Goal: Task Accomplishment & Management: Manage account settings

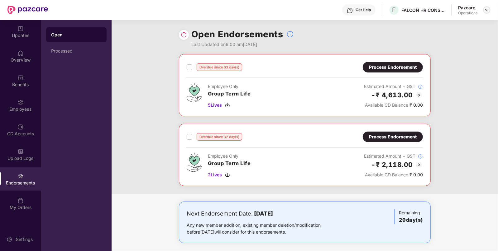
click at [488, 10] on img at bounding box center [486, 9] width 5 height 5
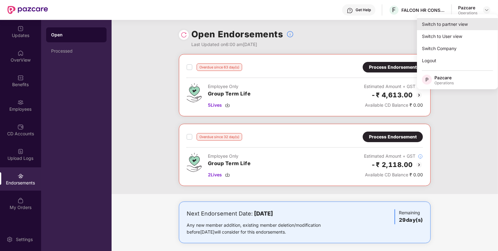
click at [451, 22] on div "Switch to partner view" at bounding box center [457, 24] width 81 height 12
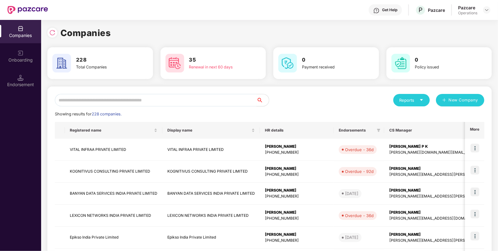
paste input "**********"
click at [169, 103] on input "text" at bounding box center [156, 100] width 202 height 12
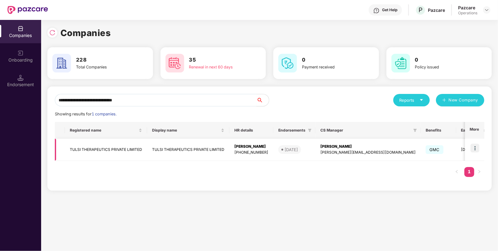
type input "**********"
click at [475, 146] on img at bounding box center [474, 148] width 9 height 9
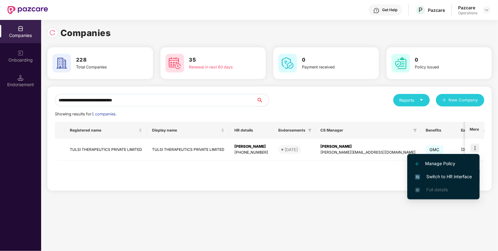
click at [442, 174] on span "Switch to HR interface" at bounding box center [443, 177] width 57 height 7
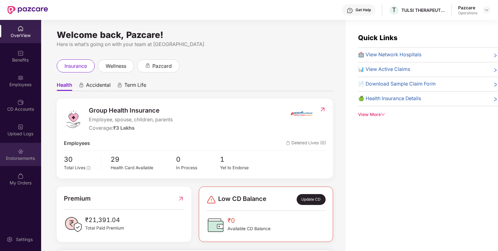
click at [19, 155] on div "Endorsements" at bounding box center [20, 158] width 41 height 6
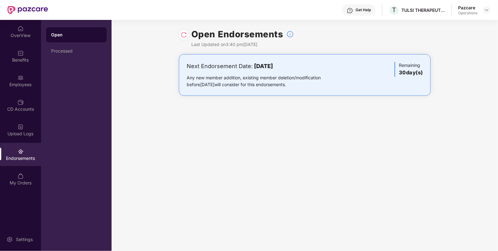
click at [182, 32] on img at bounding box center [184, 35] width 6 height 6
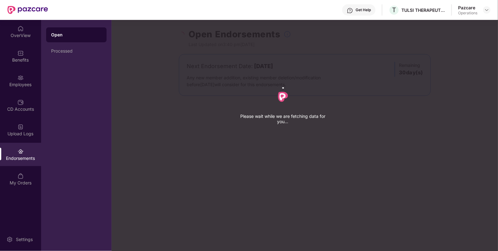
click at [182, 32] on div "Please wait while we are fetching data for you..." at bounding box center [361, 125] width 498 height 251
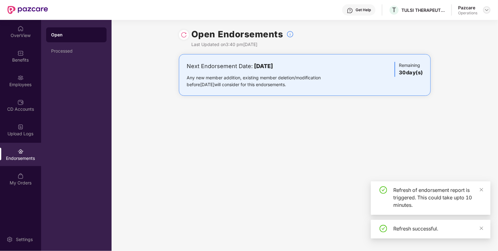
click at [489, 12] on div at bounding box center [486, 9] width 7 height 7
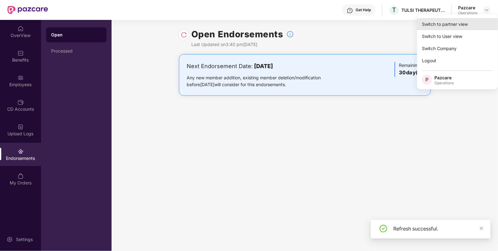
click at [437, 20] on div "Switch to partner view" at bounding box center [457, 24] width 81 height 12
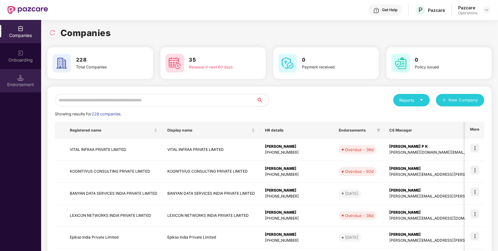
click at [31, 83] on div "Endorsement" at bounding box center [20, 85] width 41 height 6
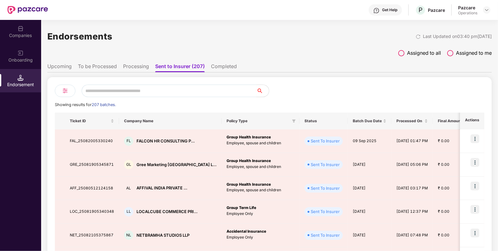
click at [129, 93] on input "text" at bounding box center [169, 91] width 175 height 12
paste input "**********"
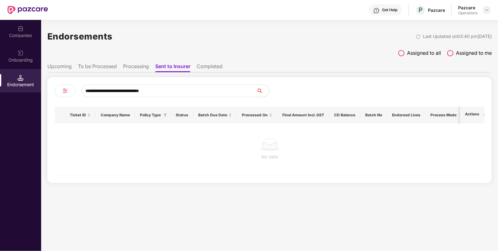
type input "**********"
click at [487, 11] on img at bounding box center [486, 9] width 5 height 5
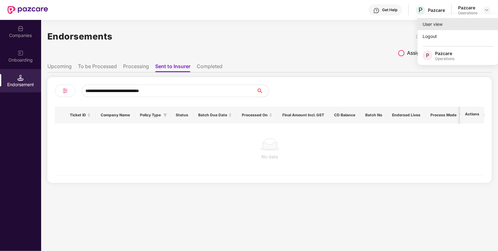
click at [451, 25] on div "User view" at bounding box center [457, 24] width 81 height 12
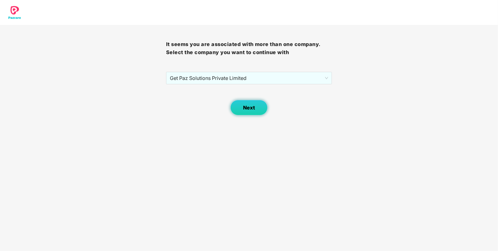
click at [251, 104] on button "Next" at bounding box center [248, 108] width 37 height 16
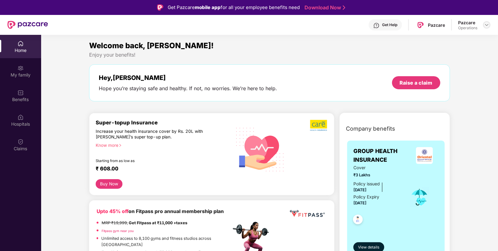
click at [489, 24] on img at bounding box center [486, 24] width 5 height 5
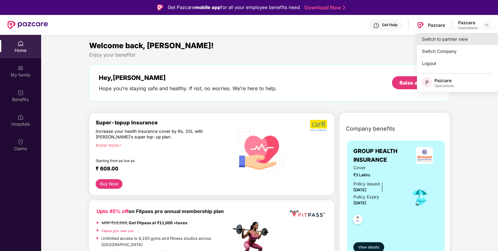
click at [446, 35] on div "Switch to partner view" at bounding box center [457, 39] width 81 height 12
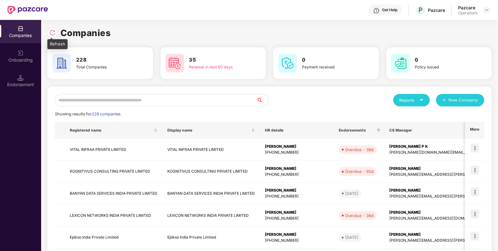
click at [50, 36] on img at bounding box center [52, 33] width 6 height 6
click at [72, 99] on input "text" at bounding box center [156, 100] width 202 height 12
paste input "**********"
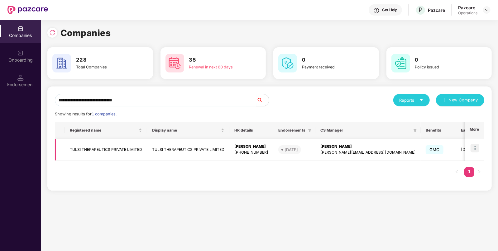
type input "**********"
click at [477, 146] on img at bounding box center [474, 148] width 9 height 9
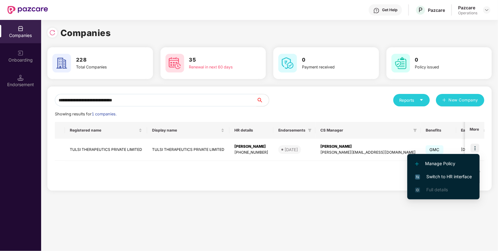
click at [449, 174] on span "Switch to HR interface" at bounding box center [443, 177] width 57 height 7
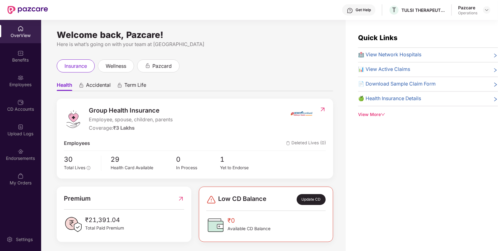
click at [16, 159] on div "Endorsements" at bounding box center [20, 158] width 41 height 6
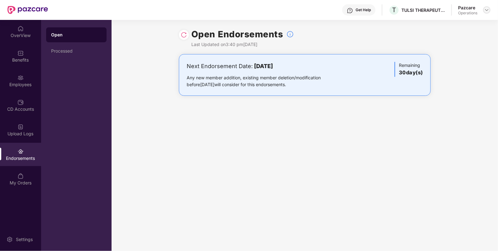
click at [486, 9] on img at bounding box center [486, 9] width 5 height 5
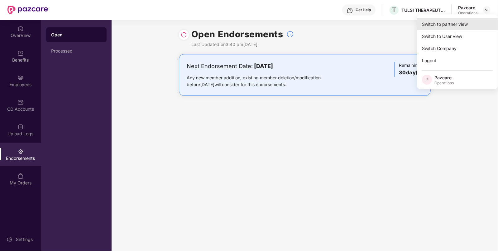
click at [427, 26] on div "Switch to partner view" at bounding box center [457, 24] width 81 height 12
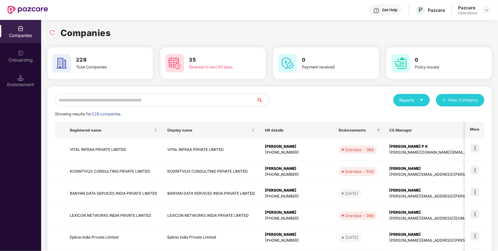
paste input "**********"
click at [176, 103] on input "text" at bounding box center [156, 100] width 202 height 12
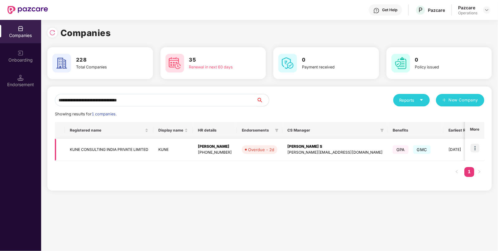
type input "**********"
click at [475, 147] on img at bounding box center [474, 148] width 9 height 9
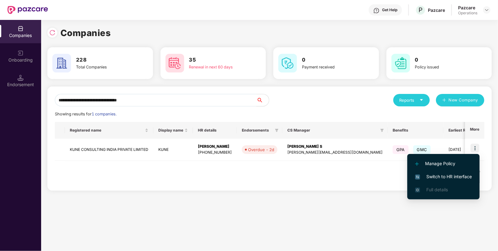
click at [446, 176] on span "Switch to HR interface" at bounding box center [443, 177] width 57 height 7
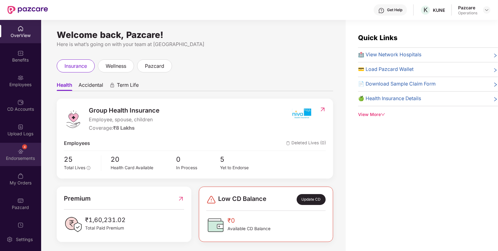
click at [27, 153] on div "4 Endorsements" at bounding box center [20, 154] width 41 height 23
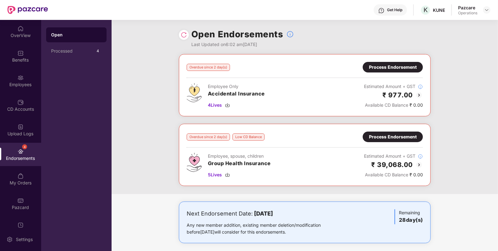
scroll to position [4, 0]
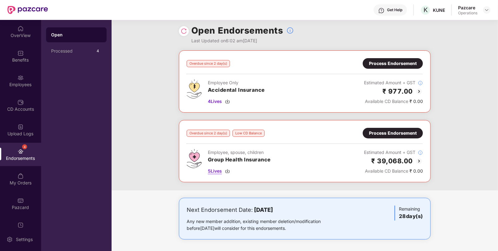
click at [229, 171] on img at bounding box center [227, 171] width 5 height 5
click at [14, 57] on div "Benefits" at bounding box center [20, 60] width 41 height 6
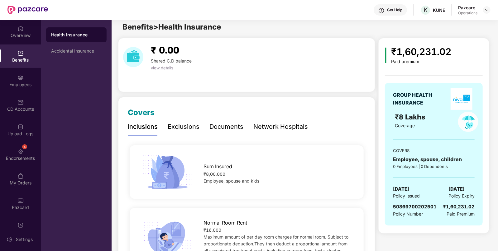
scroll to position [0, 0]
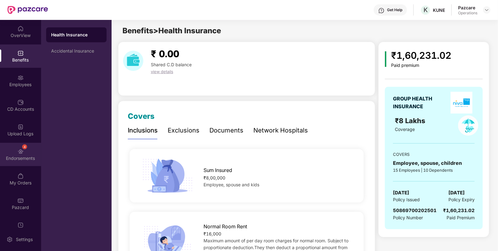
click at [22, 145] on div "4" at bounding box center [24, 147] width 5 height 5
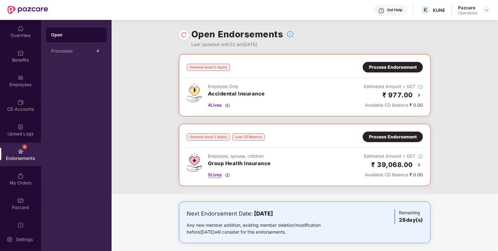
click at [230, 176] on img at bounding box center [227, 175] width 5 height 5
click at [229, 104] on img at bounding box center [227, 105] width 5 height 5
click at [378, 138] on div "Process Endorsement" at bounding box center [393, 137] width 48 height 7
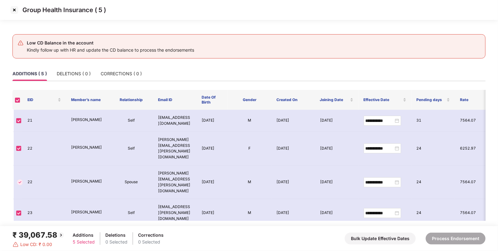
click at [14, 12] on img at bounding box center [14, 10] width 10 height 10
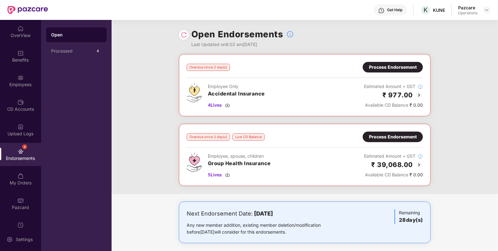
click at [391, 132] on div "Process Endorsement" at bounding box center [393, 137] width 60 height 11
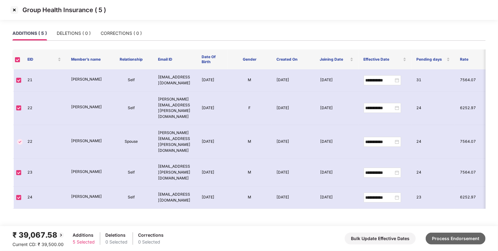
click at [464, 235] on button "Process Endorsement" at bounding box center [456, 239] width 60 height 12
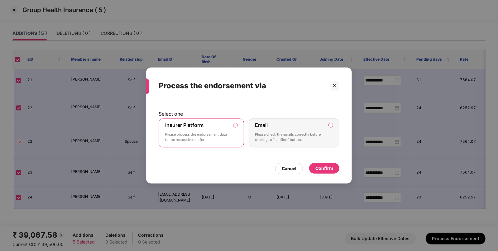
click at [321, 166] on div "Confirm" at bounding box center [324, 168] width 18 height 7
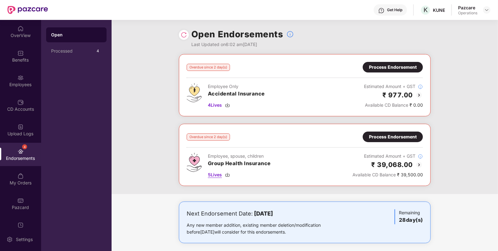
click at [230, 173] on img at bounding box center [227, 175] width 5 height 5
click at [231, 174] on div "5 Lives" at bounding box center [239, 175] width 63 height 7
click at [227, 104] on img at bounding box center [227, 105] width 5 height 5
click at [385, 136] on div "Process Endorsement" at bounding box center [393, 137] width 48 height 7
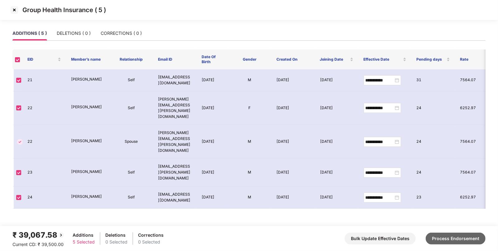
click at [446, 244] on button "Process Endorsement" at bounding box center [456, 239] width 60 height 12
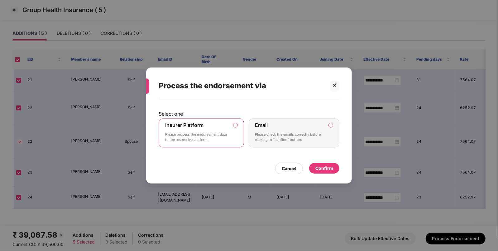
click at [325, 166] on div "Confirm" at bounding box center [324, 168] width 18 height 7
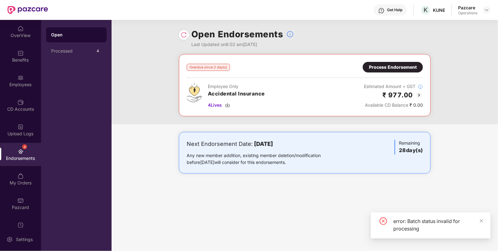
click at [387, 64] on div "Process Endorsement" at bounding box center [393, 67] width 48 height 7
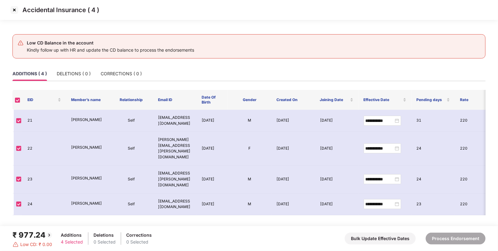
click at [15, 9] on img at bounding box center [14, 10] width 10 height 10
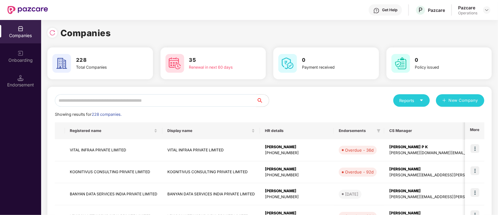
click at [166, 100] on input "text" at bounding box center [156, 100] width 202 height 12
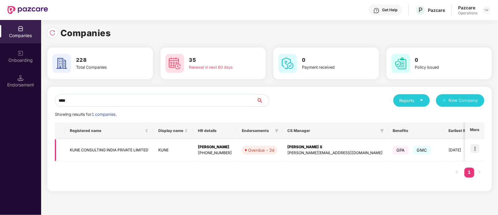
type input "****"
click at [474, 147] on img at bounding box center [474, 148] width 9 height 9
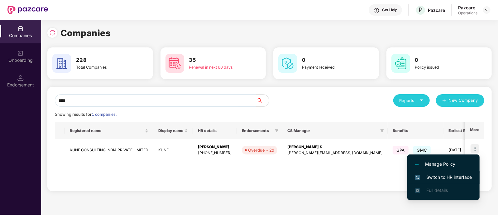
click at [440, 174] on span "Switch to HR interface" at bounding box center [443, 177] width 57 height 7
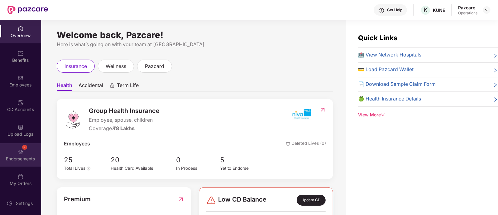
click at [19, 160] on div "Endorsements" at bounding box center [20, 158] width 41 height 6
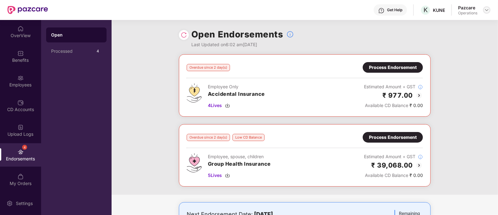
click at [486, 9] on img at bounding box center [486, 9] width 5 height 5
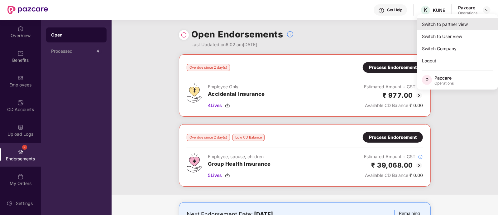
click at [444, 25] on div "Switch to partner view" at bounding box center [457, 24] width 81 height 12
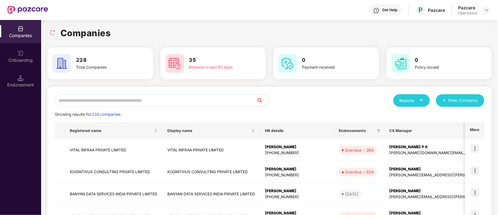
click at [151, 101] on input "text" at bounding box center [156, 100] width 202 height 12
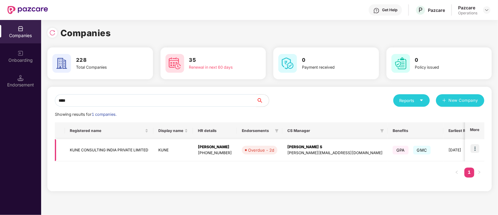
type input "****"
click at [89, 153] on td "KUNE CONSULTING INDIA PRIVATE LIMITED" at bounding box center [109, 150] width 88 height 22
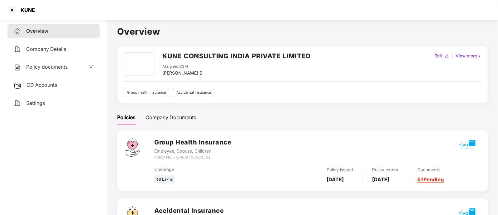
click at [31, 81] on div "CD Accounts" at bounding box center [53, 85] width 92 height 14
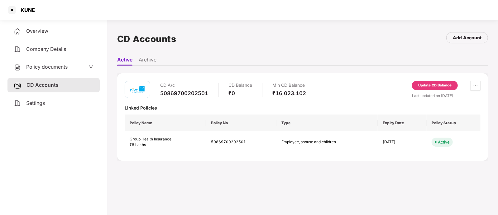
click at [435, 85] on div "Update CD Balance" at bounding box center [434, 86] width 33 height 6
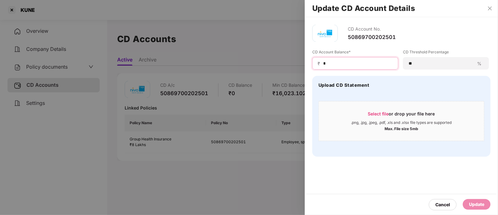
click at [331, 60] on input "*" at bounding box center [357, 63] width 70 height 7
type input "*****"
click at [475, 204] on div "Update" at bounding box center [476, 204] width 15 height 7
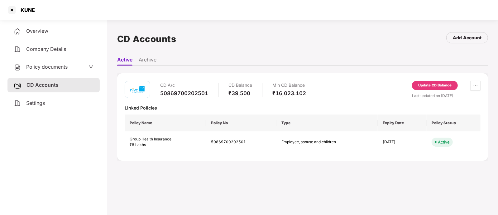
click at [18, 11] on div "KUNE" at bounding box center [26, 10] width 18 height 6
click at [14, 9] on div at bounding box center [12, 10] width 10 height 10
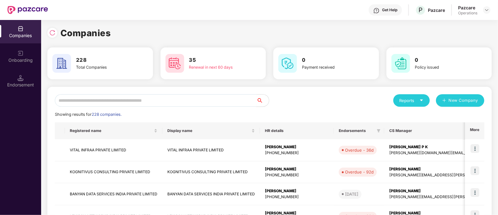
click at [136, 97] on input "text" at bounding box center [156, 100] width 202 height 12
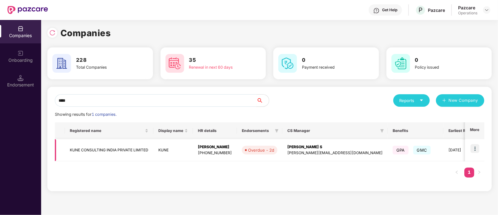
type input "****"
click at [118, 148] on td "KUNE CONSULTING INDIA PRIVATE LIMITED" at bounding box center [109, 150] width 88 height 22
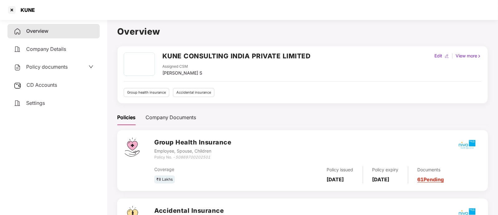
click at [194, 54] on h2 "KUNE CONSULTING INDIA PRIVATE LIMITED" at bounding box center [236, 56] width 148 height 10
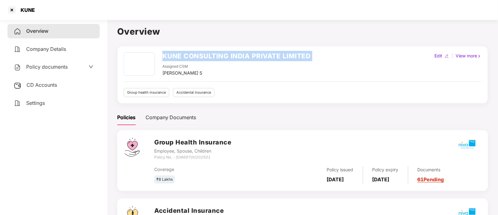
click at [194, 54] on h2 "KUNE CONSULTING INDIA PRIVATE LIMITED" at bounding box center [236, 56] width 148 height 10
copy h2 "KUNE CONSULTING INDIA PRIVATE LIMITED"
click at [194, 54] on h2 "KUNE CONSULTING INDIA PRIVATE LIMITED" at bounding box center [236, 56] width 148 height 10
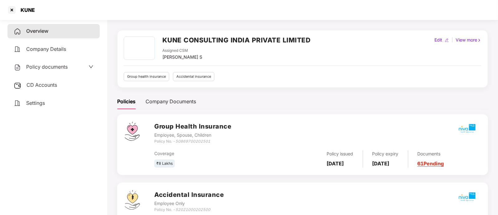
click at [45, 84] on span "CD Accounts" at bounding box center [41, 85] width 31 height 6
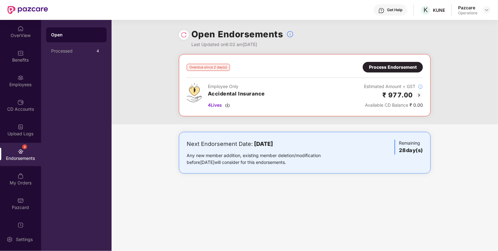
click at [383, 71] on div "Process Endorsement" at bounding box center [393, 67] width 60 height 11
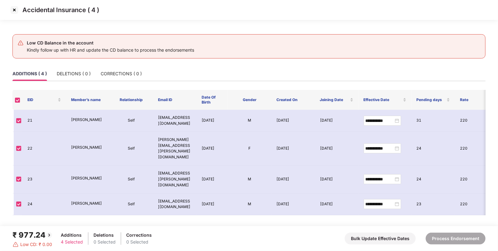
click at [12, 8] on img at bounding box center [14, 10] width 10 height 10
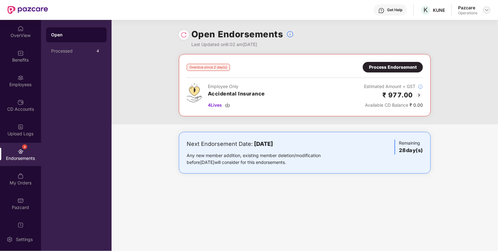
click at [486, 11] on img at bounding box center [486, 9] width 5 height 5
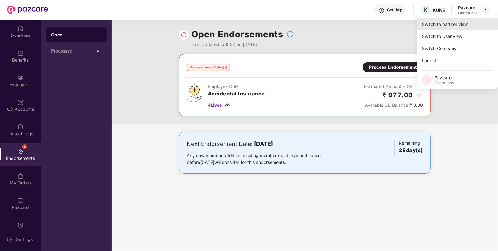
click at [430, 20] on div "Switch to partner view" at bounding box center [457, 24] width 81 height 12
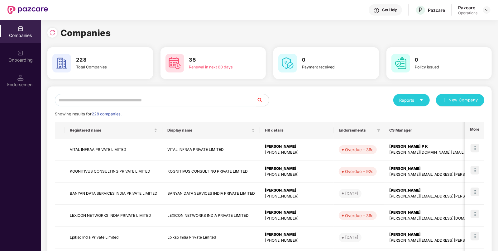
click at [204, 91] on div "Reports New Company Showing results for 228 companies. Registered name Display …" at bounding box center [269, 238] width 444 height 303
click at [194, 100] on input "text" at bounding box center [156, 100] width 202 height 12
paste input "**********"
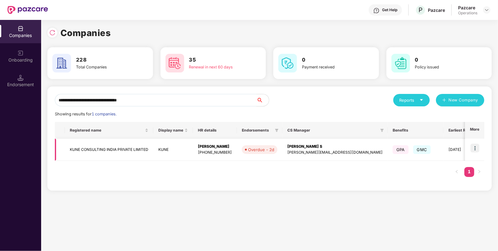
type input "**********"
click at [476, 145] on img at bounding box center [474, 148] width 9 height 9
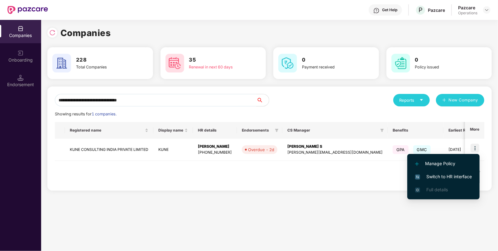
click at [439, 173] on li "Switch to HR interface" at bounding box center [443, 176] width 72 height 13
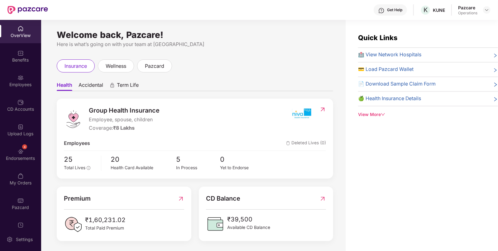
click at [21, 155] on div "4 Endorsements" at bounding box center [20, 154] width 41 height 23
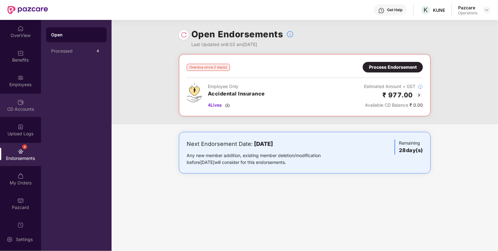
click at [19, 107] on div "CD Accounts" at bounding box center [20, 109] width 41 height 6
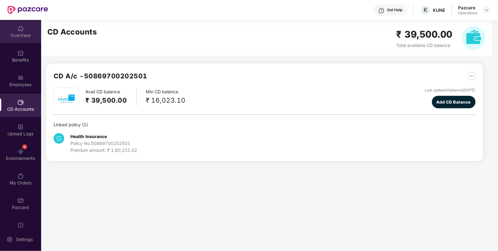
click at [21, 30] on img at bounding box center [20, 29] width 6 height 6
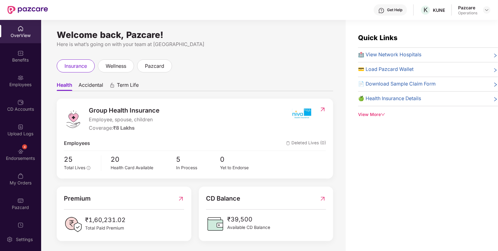
click at [89, 87] on span "Accidental" at bounding box center [91, 86] width 25 height 9
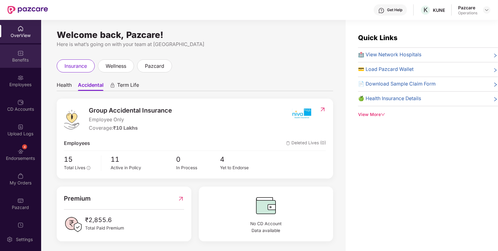
click at [26, 61] on div "Benefits" at bounding box center [20, 60] width 41 height 6
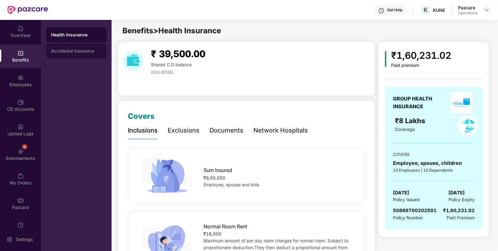
click at [64, 50] on div "Accidental Insurance" at bounding box center [76, 51] width 50 height 5
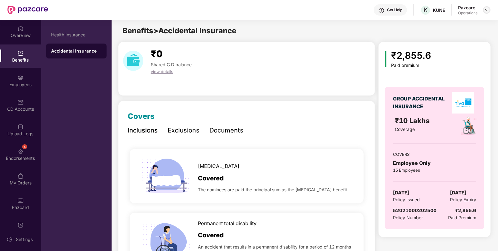
click at [486, 8] on img at bounding box center [486, 9] width 5 height 5
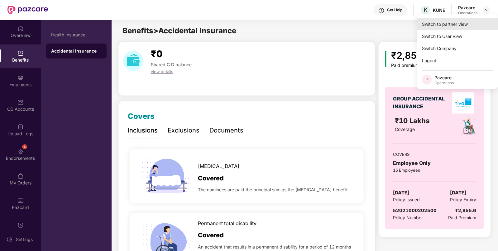
click at [450, 26] on div "Switch to partner view" at bounding box center [457, 24] width 81 height 12
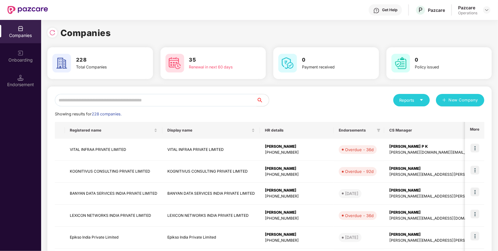
click at [138, 102] on input "text" at bounding box center [156, 100] width 202 height 12
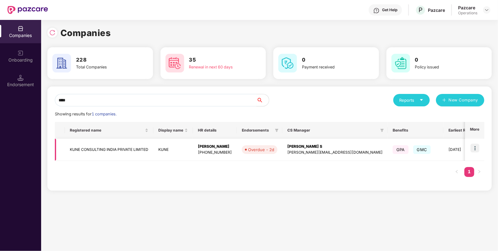
type input "****"
click at [480, 147] on td at bounding box center [474, 150] width 19 height 22
click at [474, 147] on img at bounding box center [474, 148] width 9 height 9
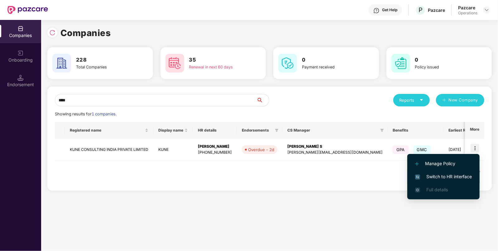
click at [428, 175] on span "Switch to HR interface" at bounding box center [443, 177] width 57 height 7
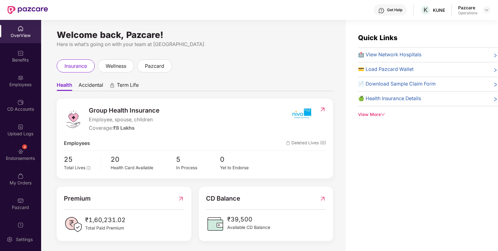
click at [19, 157] on div "Endorsements" at bounding box center [20, 158] width 41 height 6
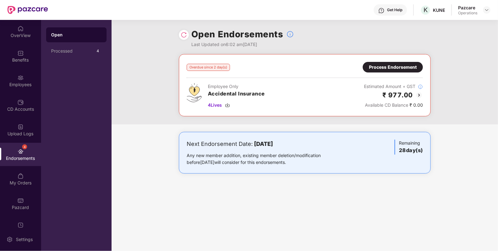
click at [372, 64] on div "Process Endorsement" at bounding box center [393, 67] width 48 height 7
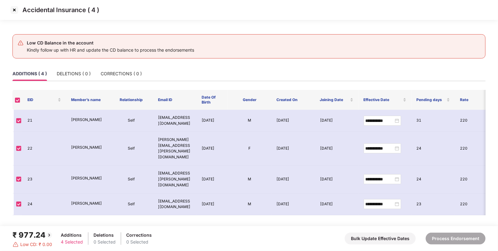
click at [283, 108] on section "**********" at bounding box center [249, 125] width 498 height 251
click at [88, 73] on div "DELETIONS ( 0 )" at bounding box center [74, 73] width 34 height 7
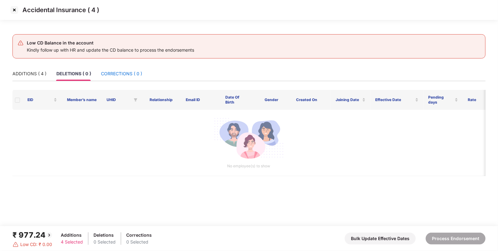
click at [112, 73] on div "CORRECTIONS ( 0 )" at bounding box center [121, 73] width 41 height 7
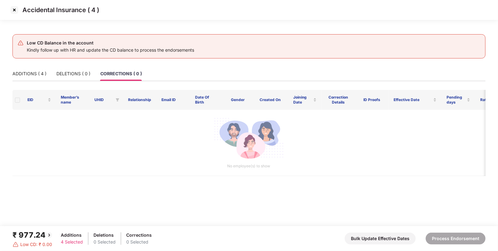
click at [11, 9] on img at bounding box center [14, 10] width 10 height 10
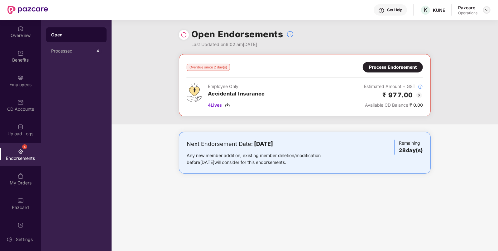
click at [485, 10] on img at bounding box center [486, 9] width 5 height 5
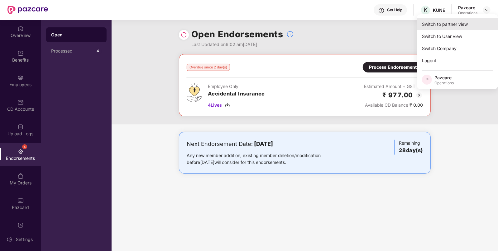
click at [433, 25] on div "Switch to partner view" at bounding box center [457, 24] width 81 height 12
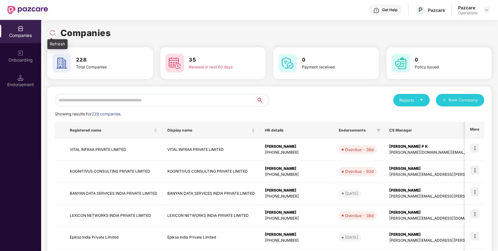
click at [51, 34] on img at bounding box center [52, 33] width 6 height 6
click at [146, 98] on input "text" at bounding box center [156, 100] width 202 height 12
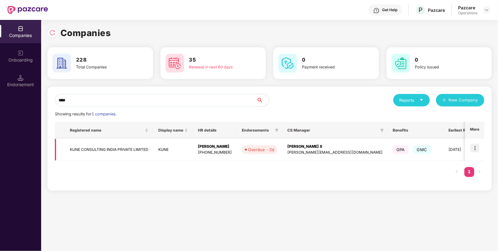
type input "****"
click at [93, 153] on td "KUNE CONSULTING INDIA PRIVATE LIMITED" at bounding box center [109, 150] width 88 height 22
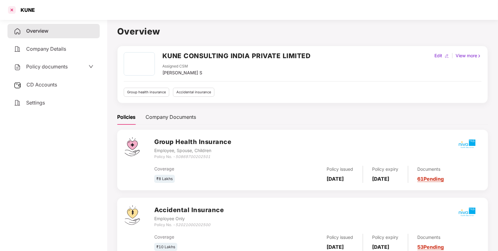
click at [13, 7] on div at bounding box center [12, 10] width 10 height 10
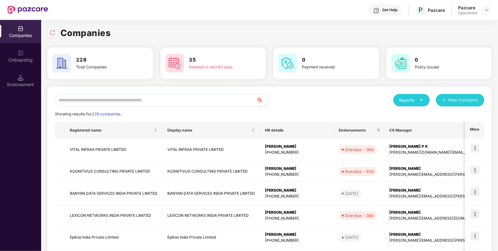
click at [158, 98] on input "text" at bounding box center [156, 100] width 202 height 12
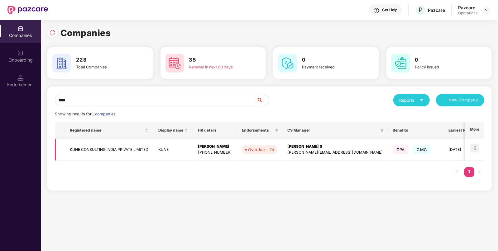
type input "****"
click at [472, 146] on img at bounding box center [474, 148] width 9 height 9
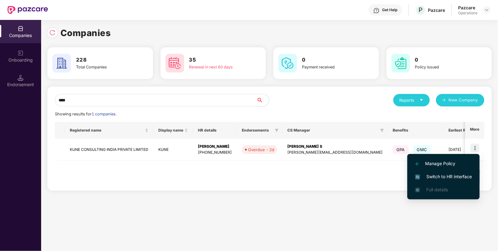
click at [442, 176] on span "Switch to HR interface" at bounding box center [443, 177] width 57 height 7
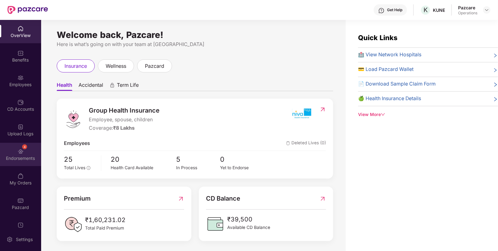
click at [14, 155] on div "Endorsements" at bounding box center [20, 158] width 41 height 6
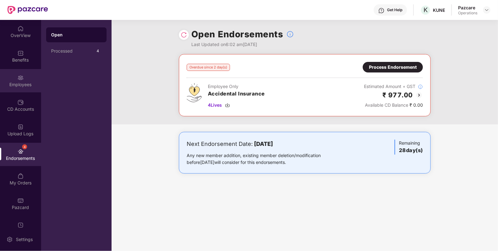
click at [18, 87] on div "Employees" at bounding box center [20, 85] width 41 height 6
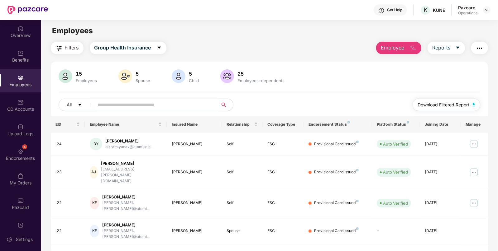
click at [432, 102] on span "Download Filtered Report" at bounding box center [443, 105] width 52 height 7
click at [65, 47] on span "Filters" at bounding box center [72, 48] width 14 height 8
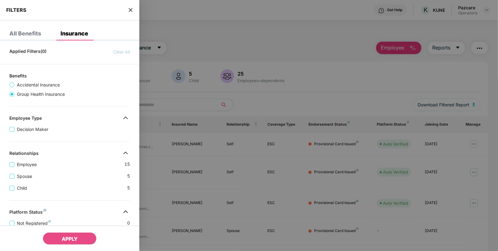
scroll to position [152, 0]
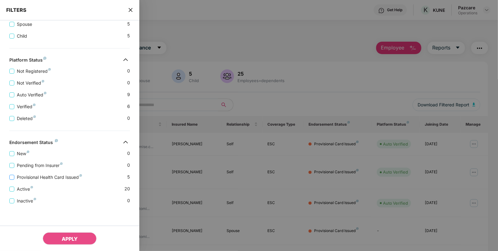
click at [35, 180] on span "Provisional Health Card Issued" at bounding box center [49, 177] width 70 height 7
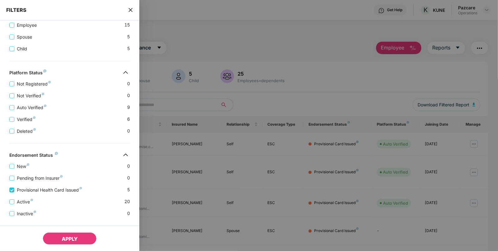
click at [55, 238] on button "APPLY" at bounding box center [70, 239] width 54 height 12
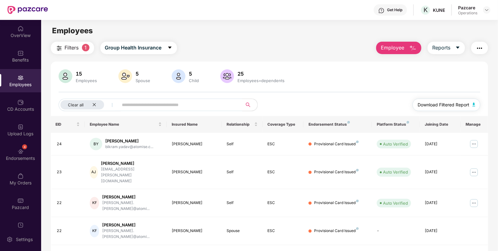
click at [457, 103] on span "Download Filtered Report" at bounding box center [443, 105] width 52 height 7
click at [476, 49] on img "button" at bounding box center [479, 48] width 7 height 7
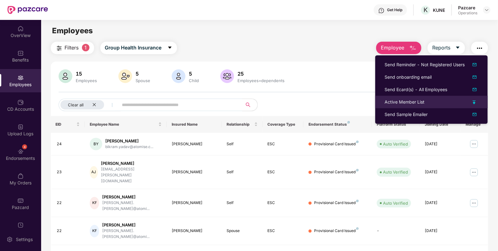
click at [414, 100] on div "Active Member List" at bounding box center [404, 102] width 40 height 7
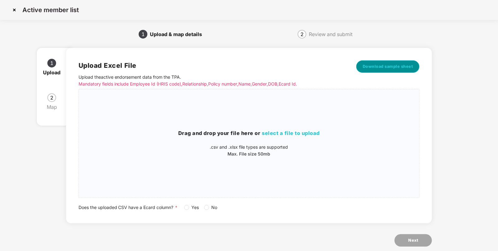
click at [378, 64] on span "Download sample sheet" at bounding box center [388, 67] width 50 height 6
click at [279, 134] on span "select a file to upload" at bounding box center [291, 133] width 58 height 6
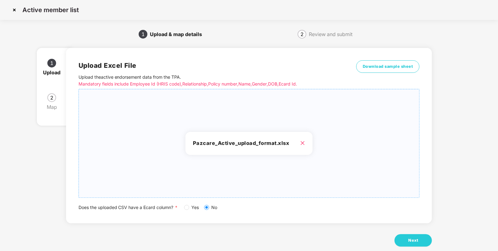
click at [192, 206] on span "Yes" at bounding box center [195, 207] width 12 height 7
click at [410, 237] on button "Next" at bounding box center [412, 241] width 37 height 12
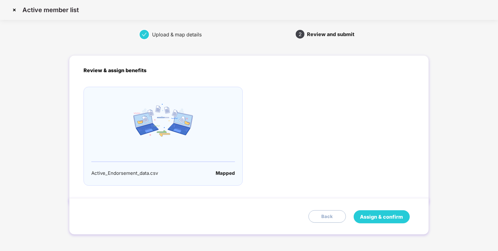
click at [375, 217] on span "Assign & confirm" at bounding box center [381, 217] width 43 height 8
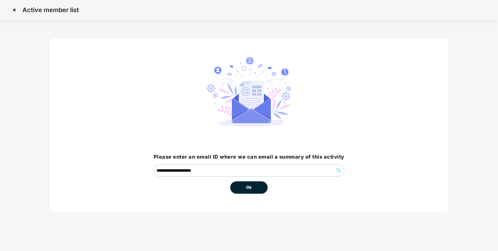
click at [242, 183] on button "Ok" at bounding box center [248, 188] width 37 height 12
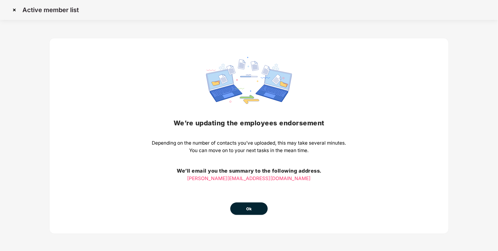
click at [245, 208] on button "Ok" at bounding box center [248, 209] width 37 height 12
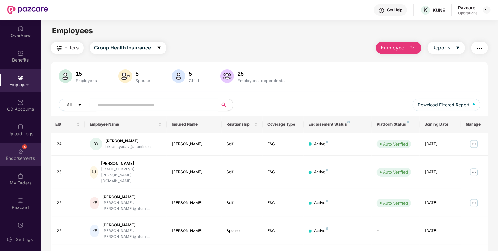
click at [17, 154] on img at bounding box center [20, 152] width 6 height 6
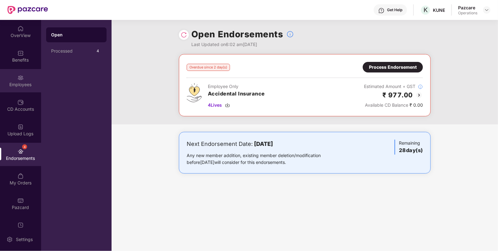
click at [20, 84] on div "Employees" at bounding box center [20, 85] width 41 height 6
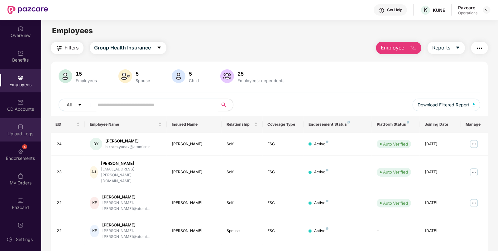
click at [15, 129] on div "Upload Logs" at bounding box center [20, 129] width 41 height 23
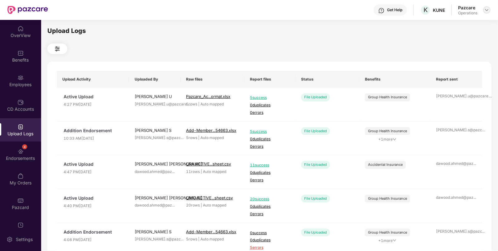
click at [488, 7] on img at bounding box center [486, 9] width 5 height 5
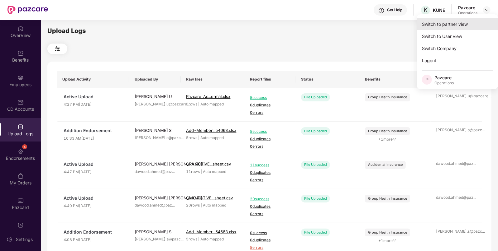
click at [453, 20] on div "Switch to partner view" at bounding box center [457, 24] width 81 height 12
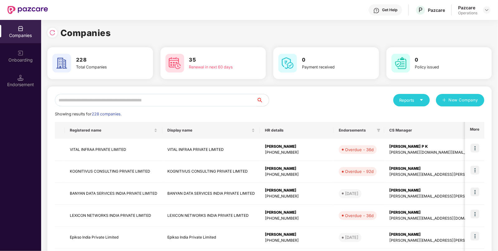
click at [176, 101] on input "text" at bounding box center [156, 100] width 202 height 12
paste input "**********"
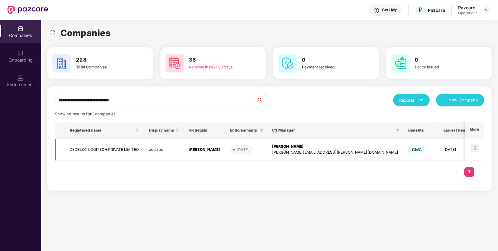
type input "**********"
click at [475, 148] on img at bounding box center [474, 148] width 9 height 9
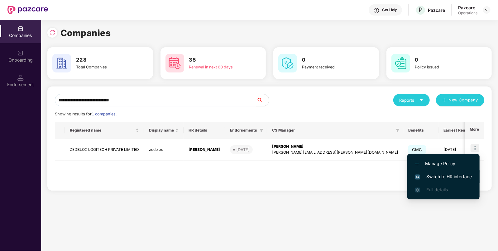
click at [431, 176] on span "Switch to HR interface" at bounding box center [443, 177] width 57 height 7
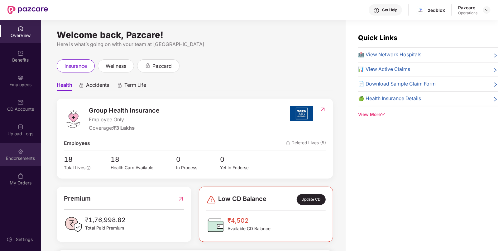
click at [30, 157] on div "Endorsements" at bounding box center [20, 158] width 41 height 6
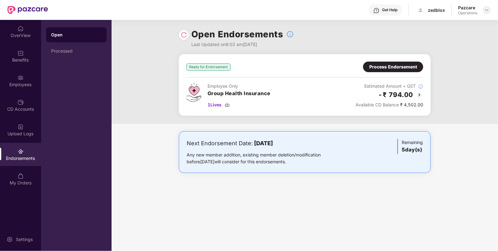
click at [486, 12] on div at bounding box center [486, 9] width 7 height 7
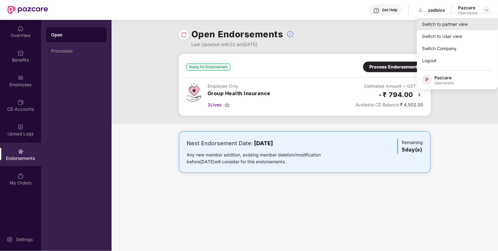
click at [438, 21] on div "Switch to partner view" at bounding box center [457, 24] width 81 height 12
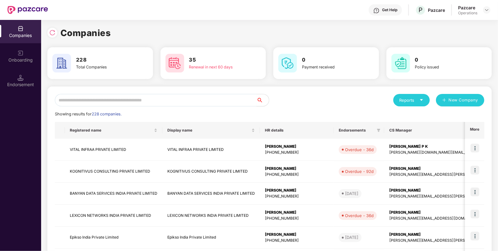
click at [185, 101] on input "text" at bounding box center [156, 100] width 202 height 12
paste input "**********"
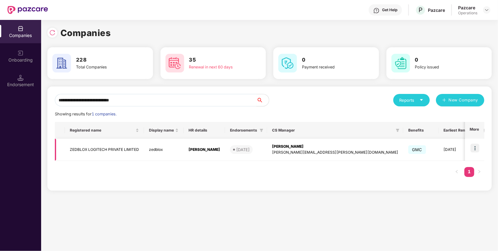
type input "**********"
click at [474, 146] on img at bounding box center [474, 148] width 9 height 9
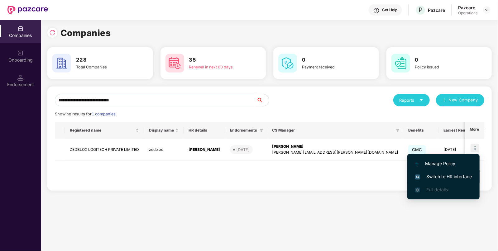
click at [432, 179] on span "Switch to HR interface" at bounding box center [443, 177] width 57 height 7
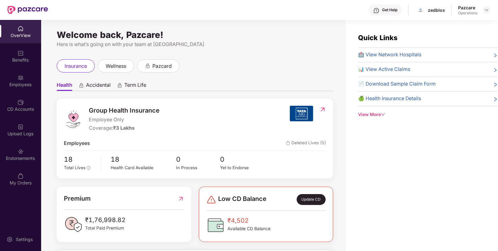
click at [23, 150] on img at bounding box center [20, 152] width 6 height 6
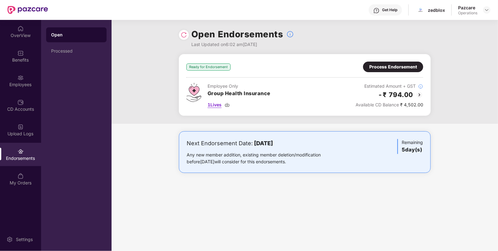
click at [229, 105] on img at bounding box center [227, 105] width 5 height 5
click at [384, 68] on div "Process Endorsement" at bounding box center [393, 67] width 48 height 7
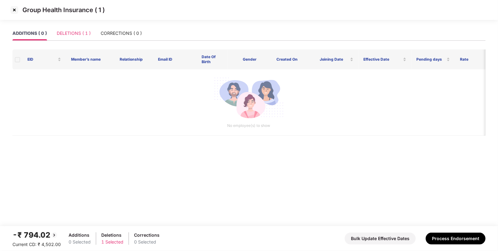
click at [74, 26] on div "DELETIONS ( 1 )" at bounding box center [74, 33] width 34 height 14
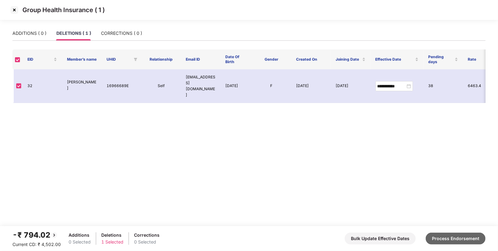
click at [443, 235] on button "Process Endorsement" at bounding box center [456, 239] width 60 height 12
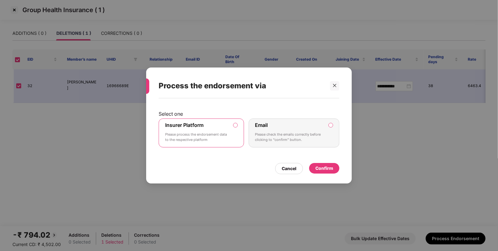
click at [325, 164] on div "Confirm" at bounding box center [324, 168] width 30 height 11
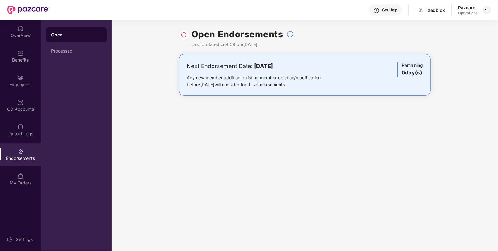
click at [484, 12] on img at bounding box center [486, 9] width 5 height 5
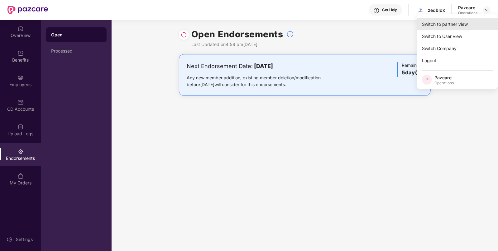
click at [458, 22] on div "Switch to partner view" at bounding box center [457, 24] width 81 height 12
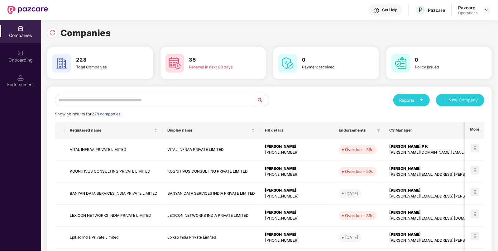
click at [144, 104] on input "text" at bounding box center [156, 100] width 202 height 12
paste input "**********"
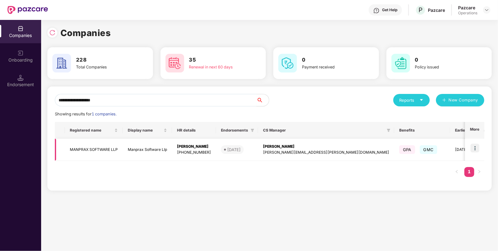
type input "**********"
click at [479, 147] on img at bounding box center [474, 148] width 9 height 9
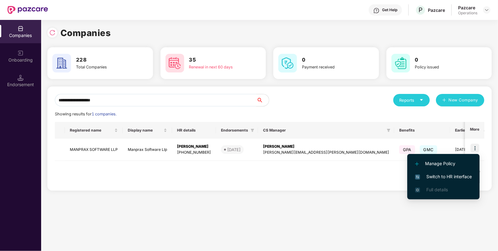
click at [438, 182] on li "Switch to HR interface" at bounding box center [443, 176] width 72 height 13
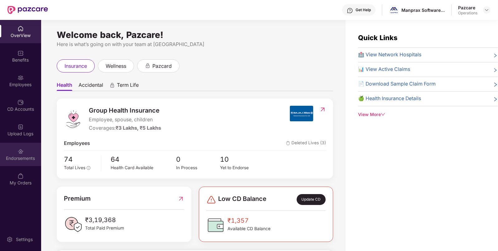
click at [14, 159] on div "Endorsements" at bounding box center [20, 158] width 41 height 6
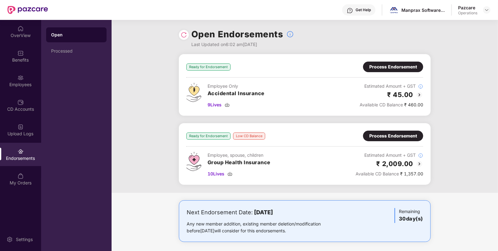
click at [417, 163] on img at bounding box center [419, 163] width 7 height 7
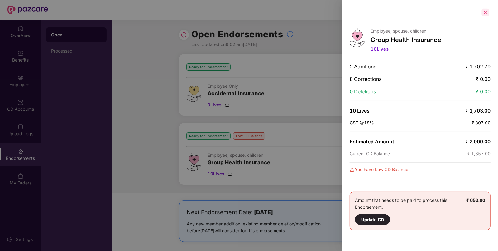
click at [488, 15] on div at bounding box center [485, 12] width 10 height 10
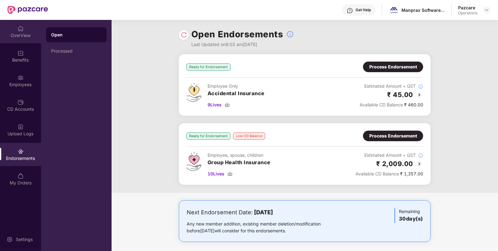
click at [19, 39] on div "OverView" at bounding box center [20, 31] width 41 height 23
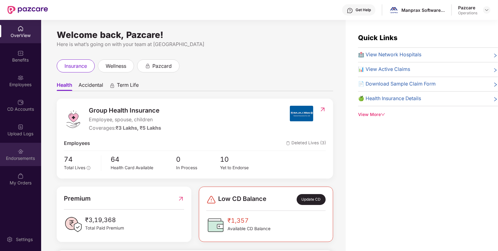
click at [27, 150] on div "Endorsements" at bounding box center [20, 154] width 41 height 23
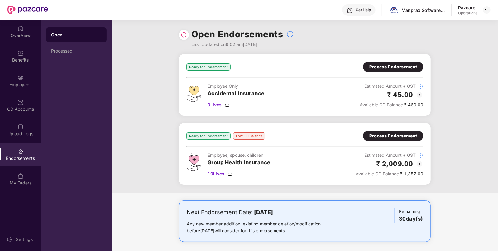
click at [418, 98] on img at bounding box center [419, 94] width 7 height 7
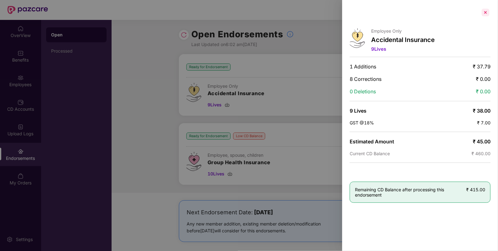
click at [484, 12] on div at bounding box center [485, 12] width 10 height 10
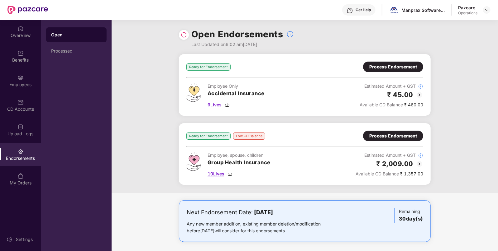
click at [230, 173] on img at bounding box center [229, 174] width 5 height 5
click at [227, 104] on img at bounding box center [227, 105] width 5 height 5
click at [377, 135] on div "Process Endorsement" at bounding box center [393, 136] width 48 height 7
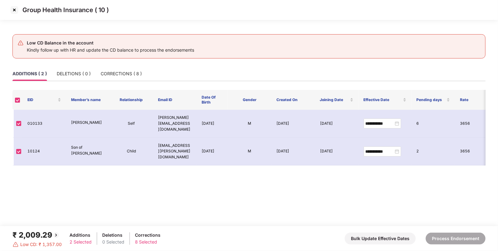
click at [14, 11] on img at bounding box center [14, 10] width 10 height 10
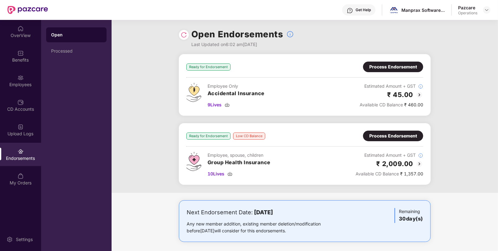
click at [381, 65] on div "Process Endorsement" at bounding box center [393, 67] width 48 height 7
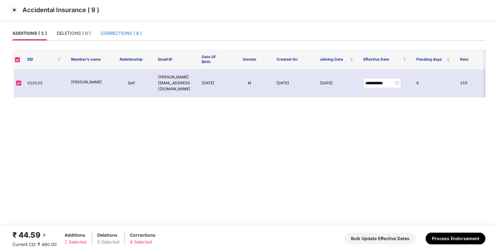
click at [121, 30] on div "CORRECTIONS ( 8 )" at bounding box center [121, 33] width 41 height 7
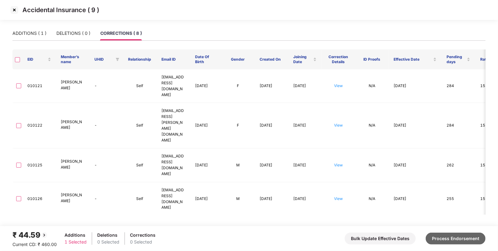
click at [464, 236] on button "Process Endorsement" at bounding box center [456, 239] width 60 height 12
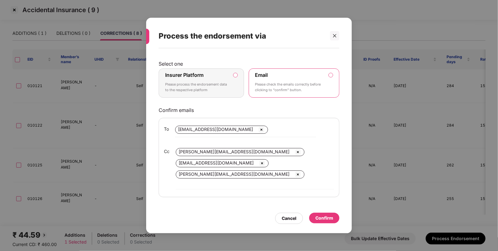
click at [236, 82] on label "Insurer Platform Please process the endorsement data to the respective platform" at bounding box center [201, 83] width 85 height 29
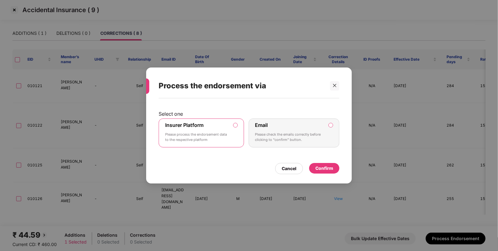
click at [318, 167] on div "Confirm" at bounding box center [324, 168] width 18 height 7
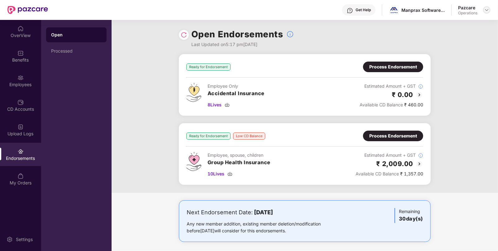
click at [488, 9] on img at bounding box center [486, 9] width 5 height 5
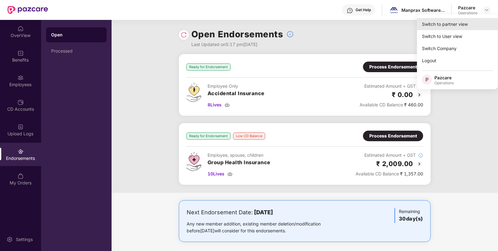
click at [456, 20] on div "Switch to partner view" at bounding box center [457, 24] width 81 height 12
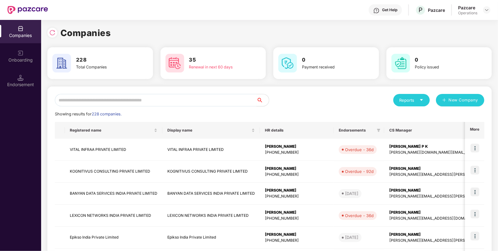
click at [182, 99] on input "text" at bounding box center [156, 100] width 202 height 12
paste input "**********"
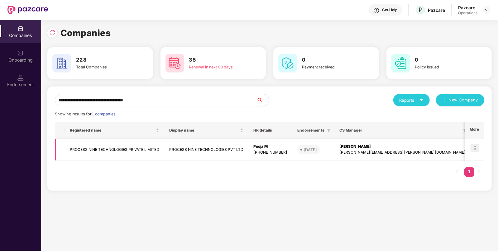
type input "**********"
click at [481, 149] on td at bounding box center [474, 150] width 19 height 22
click at [474, 145] on img at bounding box center [474, 148] width 9 height 9
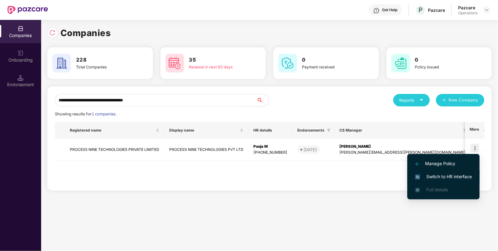
click at [432, 174] on span "Switch to HR interface" at bounding box center [443, 177] width 57 height 7
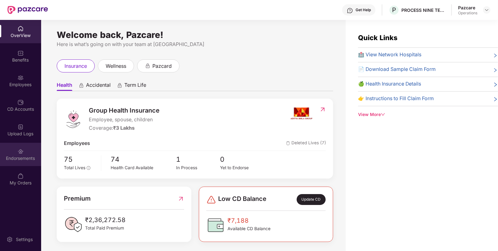
click at [17, 158] on div "Endorsements" at bounding box center [20, 158] width 41 height 6
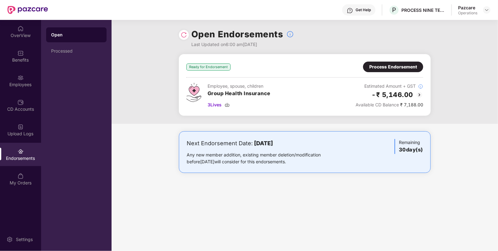
click at [417, 94] on img at bounding box center [419, 94] width 7 height 7
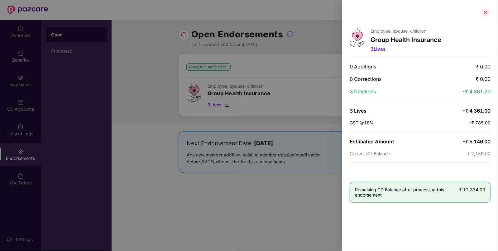
click at [486, 9] on div at bounding box center [485, 12] width 10 height 10
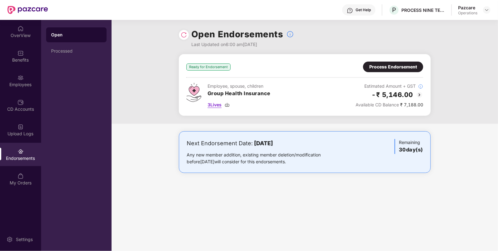
click at [230, 105] on img at bounding box center [227, 105] width 5 height 5
click at [488, 12] on img at bounding box center [486, 9] width 5 height 5
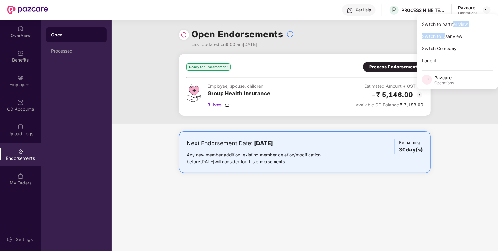
drag, startPoint x: 445, startPoint y: 31, endPoint x: 451, endPoint y: 22, distance: 10.6
click at [451, 22] on div "Switch to partner view Switch to User view Switch Company Logout P Pazcare Oper…" at bounding box center [457, 51] width 81 height 75
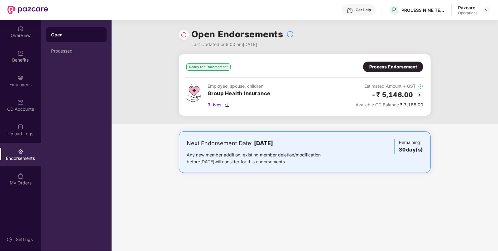
click at [451, 22] on div "Open Endorsements Last Updated on 6:00 am, 10 Sep 2025" at bounding box center [305, 37] width 386 height 34
click at [486, 8] on img at bounding box center [486, 9] width 5 height 5
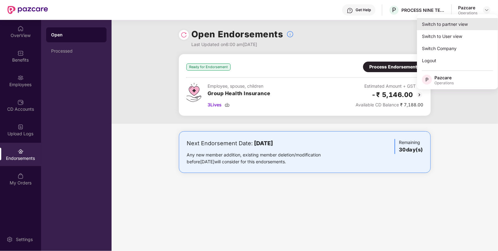
click at [453, 23] on div "Switch to partner view" at bounding box center [457, 24] width 81 height 12
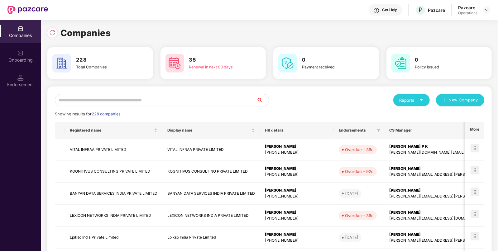
click at [221, 97] on input "text" at bounding box center [156, 100] width 202 height 12
paste input "*********"
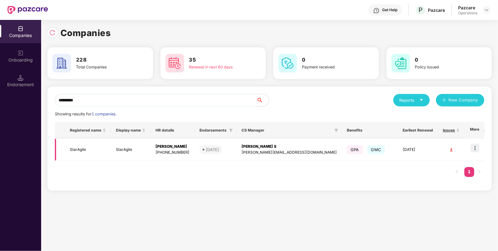
type input "*********"
click at [478, 145] on img at bounding box center [474, 148] width 9 height 9
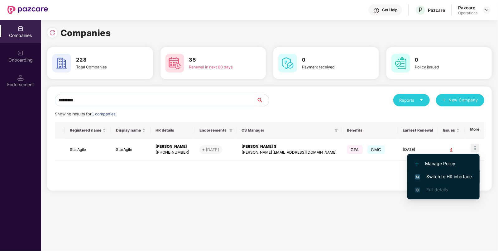
click at [429, 179] on span "Switch to HR interface" at bounding box center [443, 177] width 57 height 7
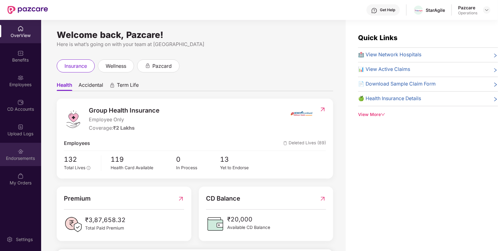
click at [16, 155] on div "Endorsements" at bounding box center [20, 154] width 41 height 23
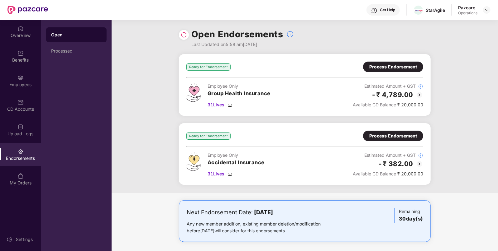
click at [418, 94] on img at bounding box center [419, 94] width 7 height 7
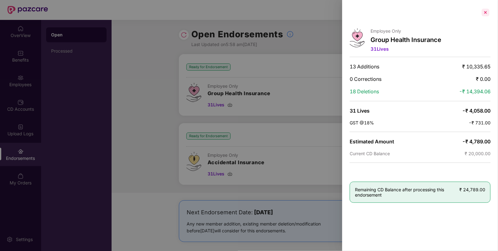
click at [488, 13] on div at bounding box center [485, 12] width 10 height 10
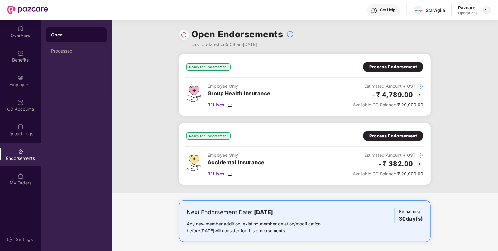
click at [488, 11] on img at bounding box center [486, 9] width 5 height 5
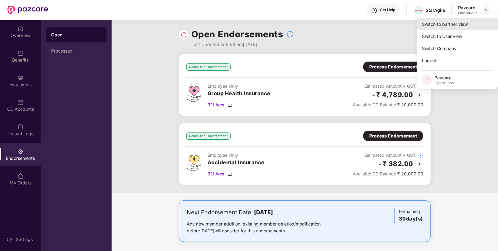
click at [446, 24] on div "Switch to partner view" at bounding box center [457, 24] width 81 height 12
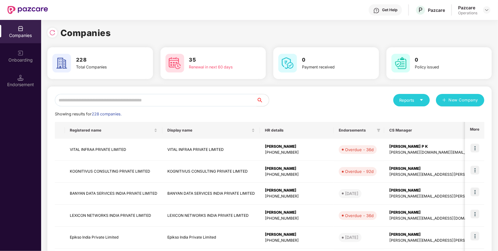
click at [212, 97] on input "text" at bounding box center [156, 100] width 202 height 12
paste input "*********"
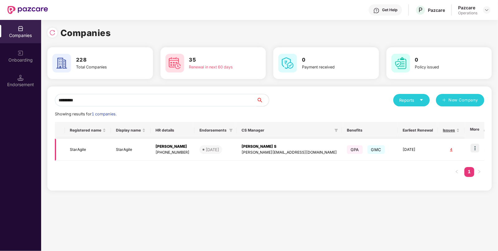
type input "*********"
click at [477, 151] on img at bounding box center [474, 148] width 9 height 9
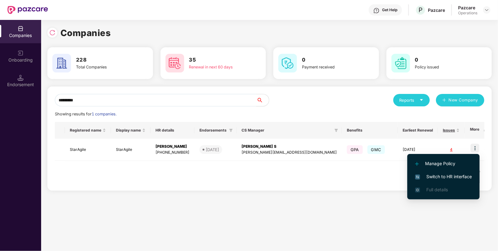
click at [446, 176] on span "Switch to HR interface" at bounding box center [443, 177] width 57 height 7
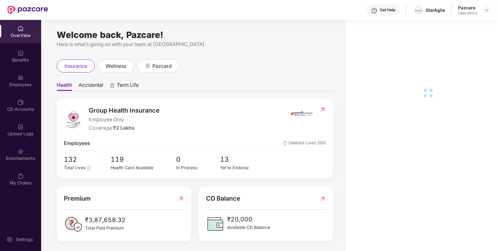
click at [9, 156] on div "Endorsements" at bounding box center [20, 158] width 41 height 6
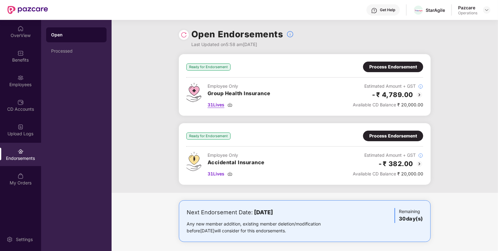
click at [231, 105] on img at bounding box center [229, 105] width 5 height 5
click at [435, 8] on div "StarAgile" at bounding box center [435, 10] width 19 height 6
copy div "StarAgile"
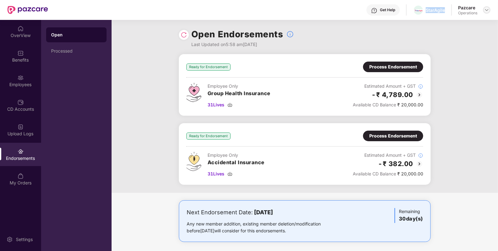
click at [489, 10] on img at bounding box center [486, 9] width 5 height 5
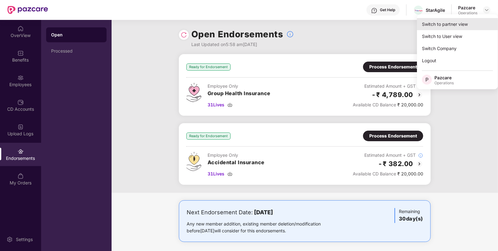
click at [448, 21] on div "Switch to partner view" at bounding box center [457, 24] width 81 height 12
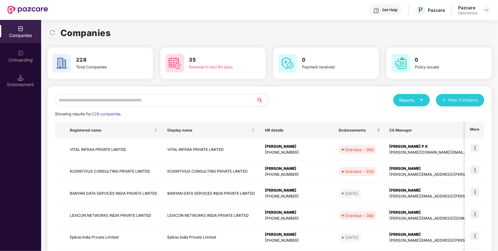
paste input "*********"
click at [168, 98] on input "*********" at bounding box center [156, 100] width 202 height 12
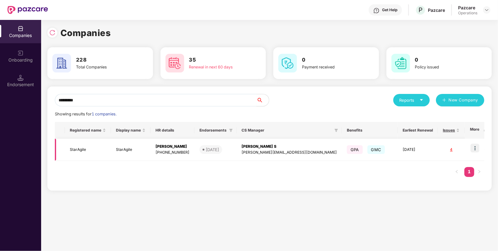
type input "*********"
click at [85, 152] on td "StarAgile" at bounding box center [88, 150] width 46 height 22
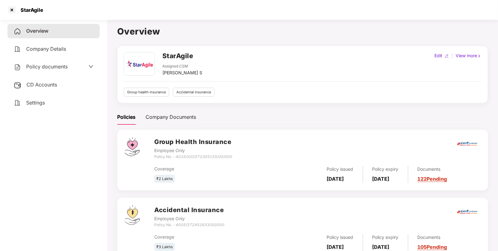
click at [172, 61] on div "StarAgile" at bounding box center [182, 57] width 40 height 11
click at [169, 56] on h2 "StarAgile" at bounding box center [177, 56] width 31 height 10
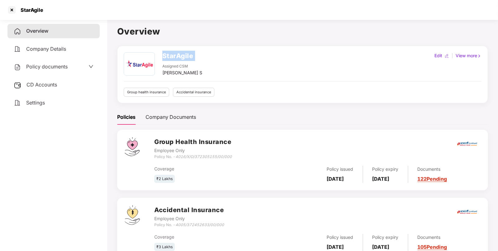
copy h2 "StarAgile"
click at [169, 56] on h2 "StarAgile" at bounding box center [177, 56] width 31 height 10
copy h2 "StarAgile"
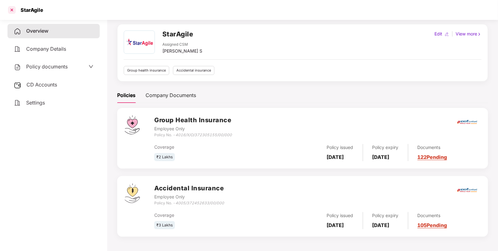
click at [14, 10] on div at bounding box center [12, 10] width 10 height 10
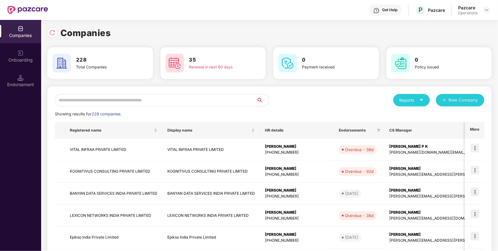
scroll to position [0, 0]
click at [126, 97] on input "text" at bounding box center [156, 100] width 202 height 12
paste input "**********"
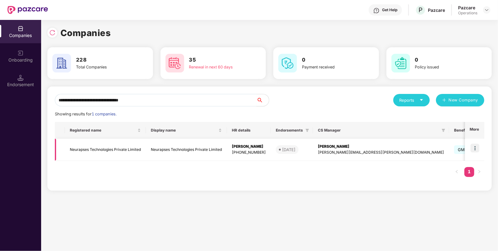
type input "**********"
click at [476, 150] on img at bounding box center [474, 148] width 9 height 9
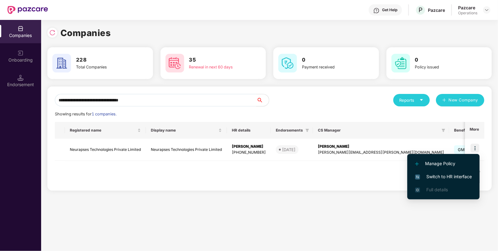
click at [430, 173] on li "Switch to HR interface" at bounding box center [443, 176] width 72 height 13
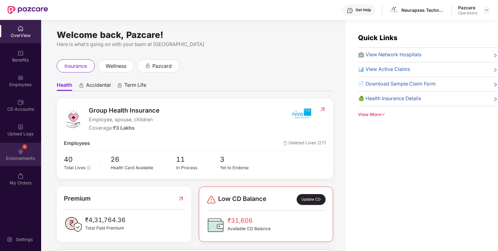
click at [9, 159] on div "Endorsements" at bounding box center [20, 158] width 41 height 6
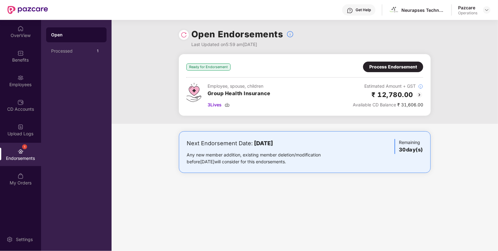
click at [421, 92] on img at bounding box center [419, 94] width 7 height 7
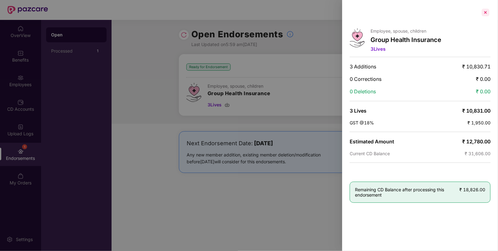
click at [486, 11] on div at bounding box center [485, 12] width 10 height 10
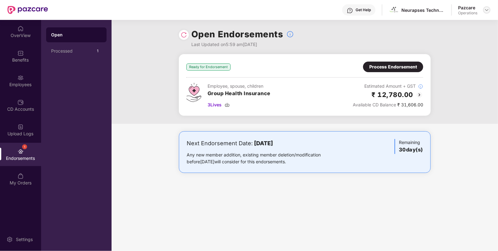
click at [486, 10] on img at bounding box center [486, 9] width 5 height 5
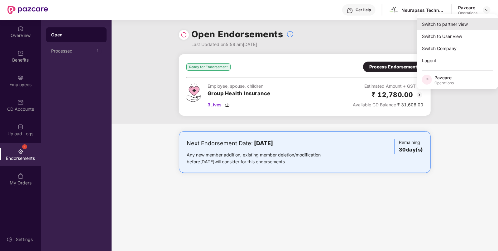
click at [428, 24] on div "Switch to partner view" at bounding box center [457, 24] width 81 height 12
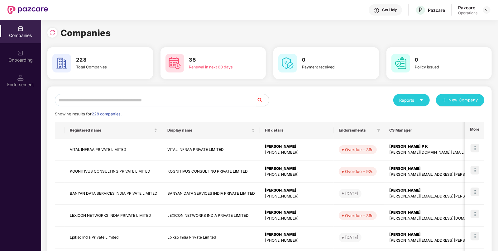
click at [187, 97] on input "text" at bounding box center [156, 100] width 202 height 12
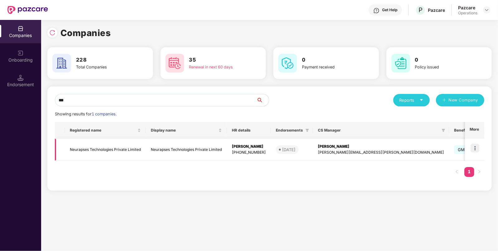
type input "***"
click at [476, 148] on img at bounding box center [474, 148] width 9 height 9
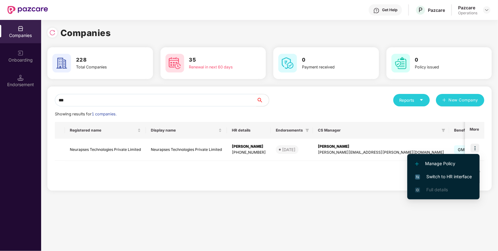
click at [442, 174] on span "Switch to HR interface" at bounding box center [443, 177] width 57 height 7
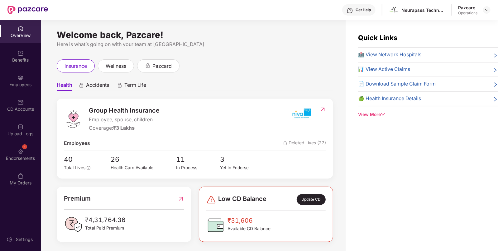
click at [17, 153] on img at bounding box center [20, 152] width 6 height 6
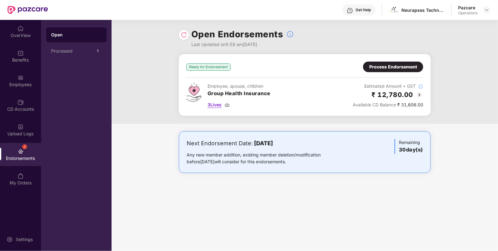
click at [228, 106] on img at bounding box center [227, 105] width 5 height 5
click at [229, 106] on img at bounding box center [227, 105] width 5 height 5
click at [484, 12] on img at bounding box center [486, 9] width 5 height 5
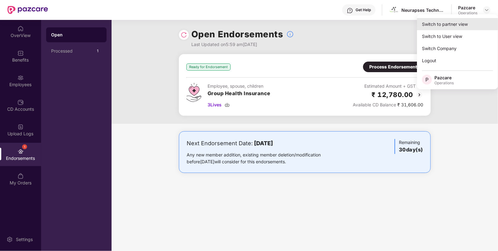
click at [438, 27] on div "Switch to partner view" at bounding box center [457, 24] width 81 height 12
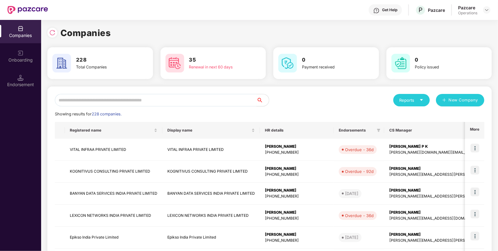
click at [91, 101] on input "text" at bounding box center [156, 100] width 202 height 12
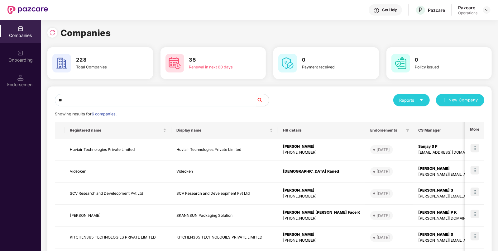
type input "*"
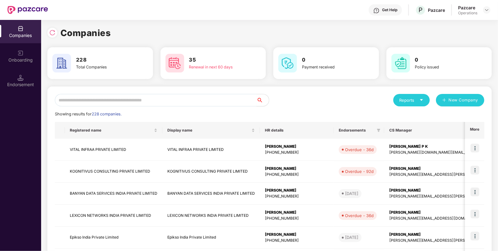
paste input "**********"
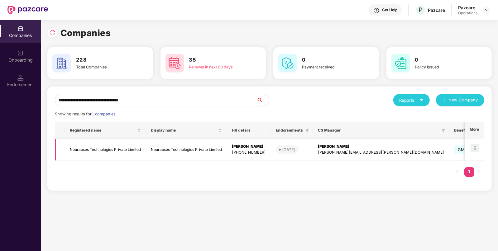
type input "**********"
click at [122, 151] on td "Neurapses Technologies Private Limited" at bounding box center [105, 150] width 81 height 22
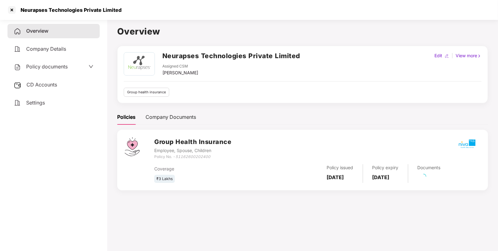
click at [40, 87] on span "CD Accounts" at bounding box center [41, 85] width 31 height 6
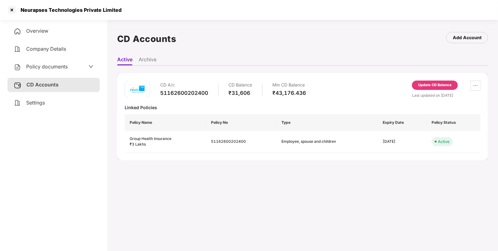
click at [427, 83] on div "Update CD Balance" at bounding box center [434, 86] width 33 height 6
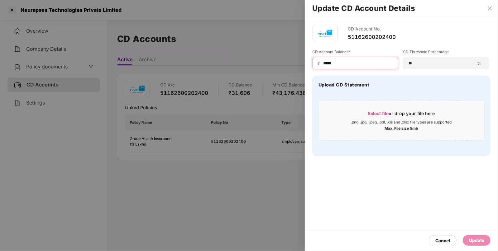
click at [339, 60] on input "*****" at bounding box center [357, 63] width 70 height 7
paste input "**"
type input "****"
click at [475, 237] on div "Update" at bounding box center [476, 240] width 15 height 7
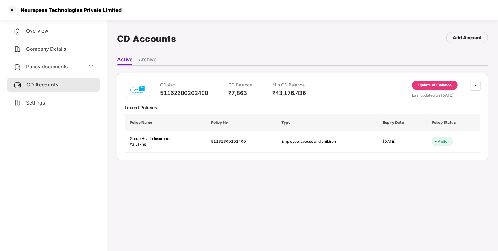
click at [32, 10] on div "Neurapses Technologies Private Limited" at bounding box center [69, 10] width 105 height 6
copy div "Neurapses Technologies Private Limited"
click at [32, 10] on div "Neurapses Technologies Private Limited" at bounding box center [69, 10] width 105 height 6
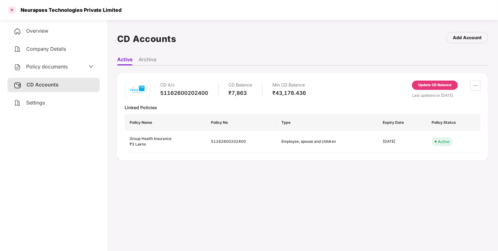
click at [13, 9] on div at bounding box center [12, 10] width 10 height 10
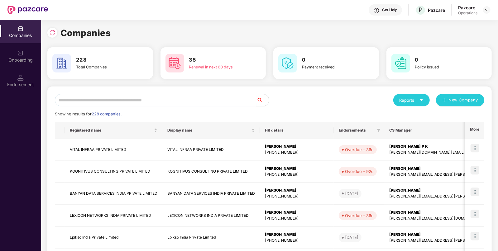
click at [109, 101] on input "text" at bounding box center [156, 100] width 202 height 12
paste input "**********"
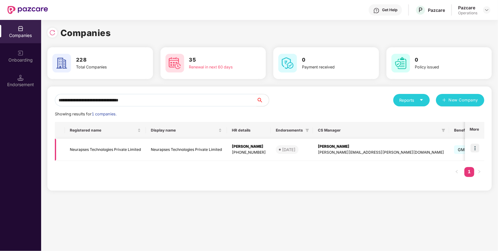
type input "**********"
click at [476, 149] on img at bounding box center [474, 148] width 9 height 9
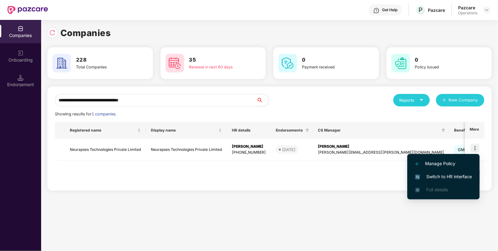
click at [443, 177] on span "Switch to HR interface" at bounding box center [443, 177] width 57 height 7
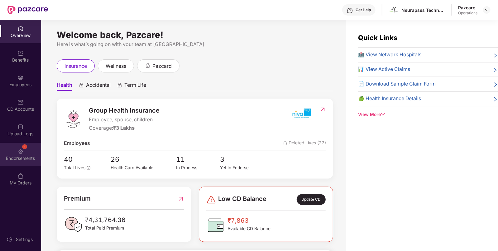
click at [12, 160] on div "Endorsements" at bounding box center [20, 158] width 41 height 6
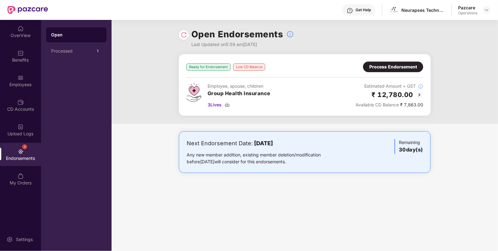
click at [419, 95] on img at bounding box center [419, 94] width 7 height 7
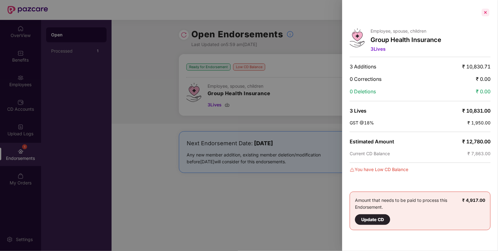
click at [485, 12] on div at bounding box center [485, 12] width 10 height 10
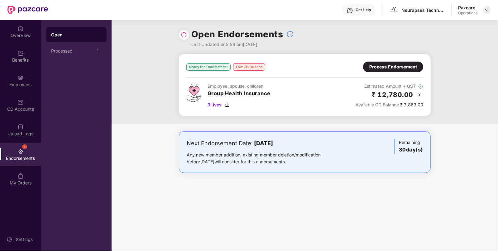
click at [484, 8] on div at bounding box center [486, 9] width 7 height 7
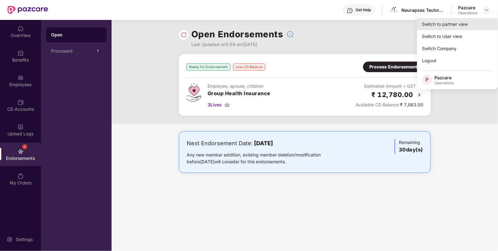
click at [449, 24] on div "Switch to partner view" at bounding box center [457, 24] width 81 height 12
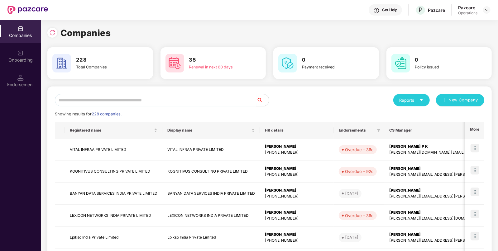
paste input "**********"
click at [177, 97] on input "text" at bounding box center [156, 100] width 202 height 12
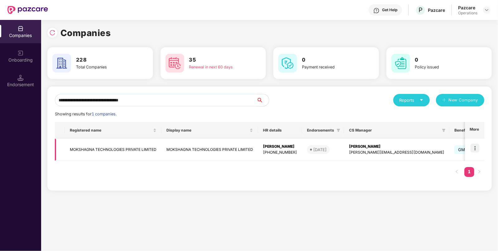
type input "**********"
click at [476, 153] on td at bounding box center [474, 150] width 19 height 22
click at [474, 148] on img at bounding box center [474, 148] width 9 height 9
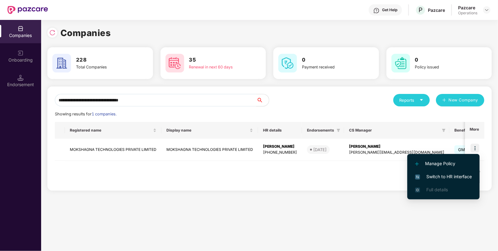
click at [436, 173] on li "Switch to HR interface" at bounding box center [443, 176] width 72 height 13
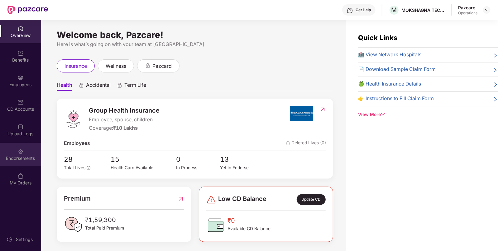
click at [23, 159] on div "Endorsements" at bounding box center [20, 158] width 41 height 6
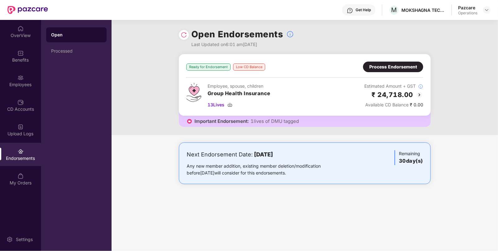
click at [422, 93] on img at bounding box center [419, 94] width 7 height 7
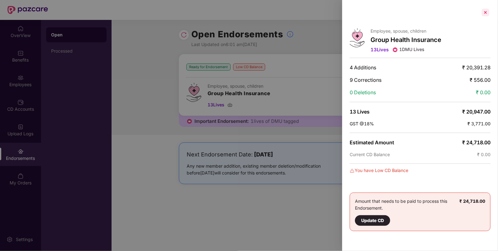
click at [486, 12] on div at bounding box center [485, 12] width 10 height 10
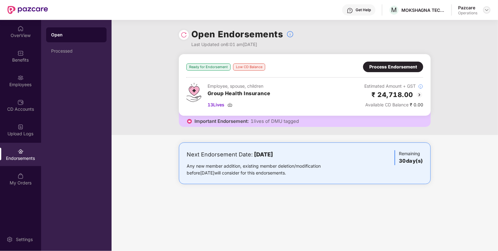
click at [487, 13] on div at bounding box center [486, 9] width 7 height 7
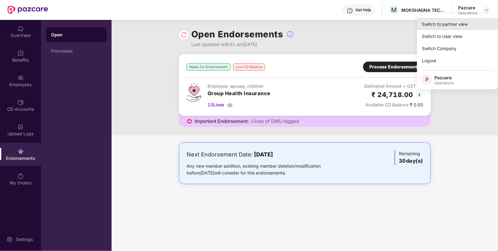
click at [455, 20] on div "Switch to partner view" at bounding box center [457, 24] width 81 height 12
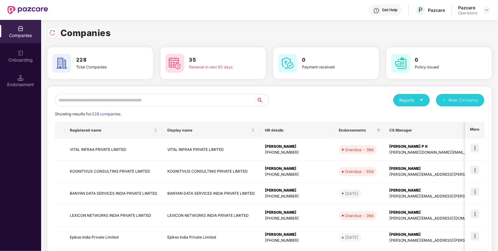
click at [211, 99] on input "text" at bounding box center [156, 100] width 202 height 12
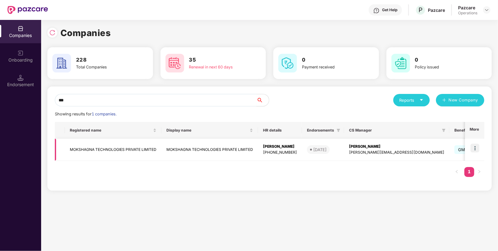
type input "***"
click at [70, 147] on td "MOKSHAGNA TECHNOLOGIES PRIVATE LIMITED" at bounding box center [113, 150] width 97 height 22
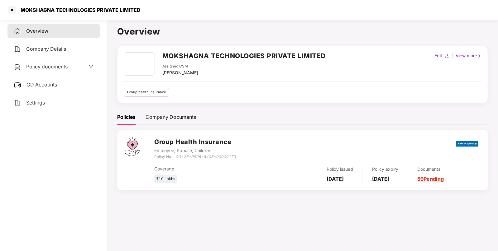
click at [174, 58] on h2 "MOKSHAGNA TECHNOLOGIES PRIVATE LIMITED" at bounding box center [243, 56] width 163 height 10
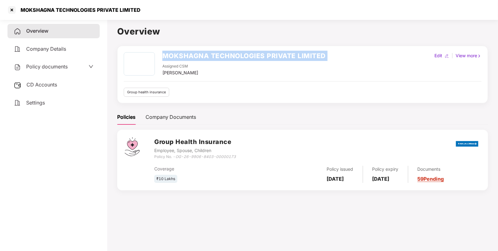
click at [174, 58] on h2 "MOKSHAGNA TECHNOLOGIES PRIVATE LIMITED" at bounding box center [243, 56] width 163 height 10
copy h2 "MOKSHAGNA TECHNOLOGIES PRIVATE LIMITED"
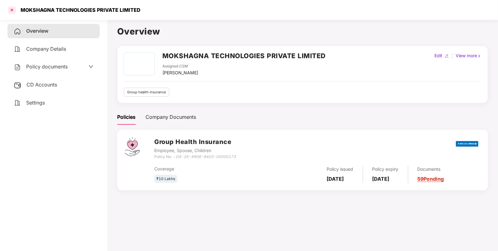
click at [12, 9] on div at bounding box center [12, 10] width 10 height 10
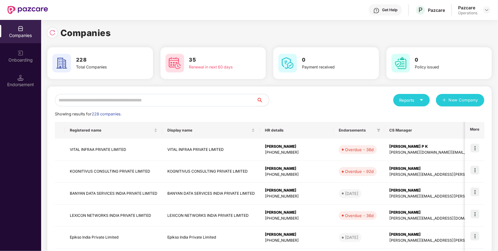
click at [167, 98] on input "text" at bounding box center [156, 100] width 202 height 12
paste input "**********"
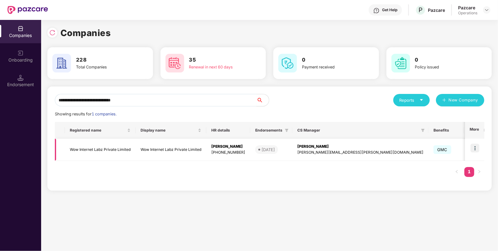
type input "**********"
click at [473, 147] on img at bounding box center [474, 148] width 9 height 9
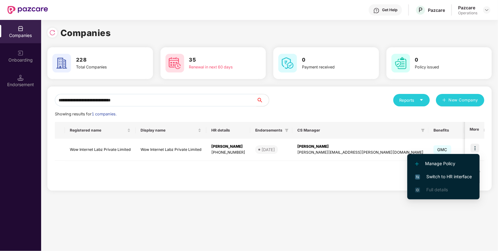
click at [440, 174] on span "Switch to HR interface" at bounding box center [443, 177] width 57 height 7
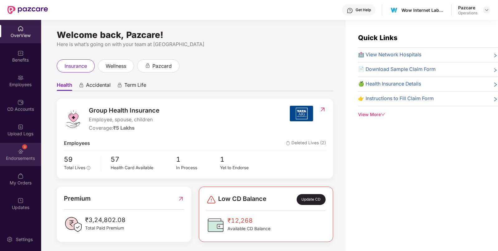
click at [17, 153] on img at bounding box center [20, 152] width 6 height 6
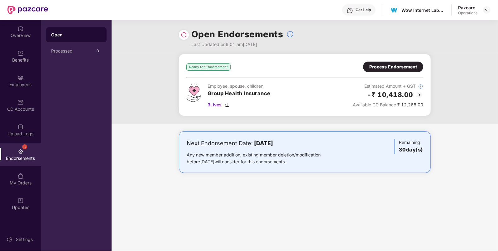
click at [421, 93] on img at bounding box center [419, 94] width 7 height 7
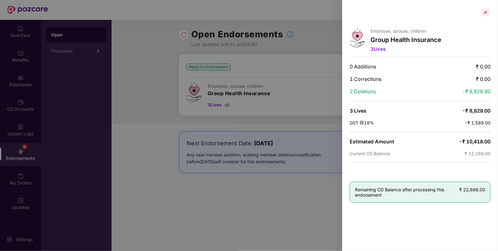
click at [486, 13] on div at bounding box center [485, 12] width 10 height 10
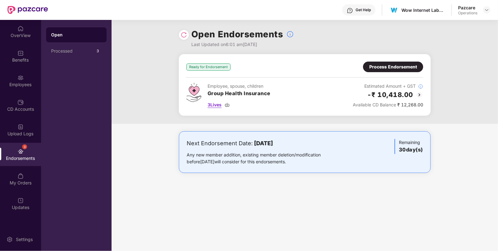
click at [229, 103] on img at bounding box center [227, 105] width 5 height 5
click at [21, 36] on div "OverView" at bounding box center [20, 35] width 41 height 6
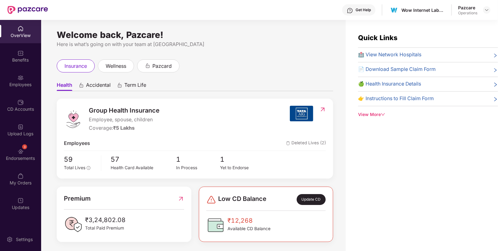
click at [25, 68] on div "OverView Benefits Employees CD Accounts Upload Logs 3 Endorsements My Orders Up…" at bounding box center [20, 118] width 41 height 197
click at [20, 58] on div "Benefits" at bounding box center [20, 60] width 41 height 6
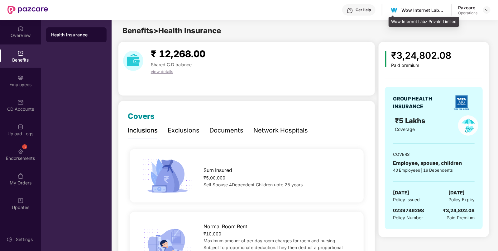
click at [409, 8] on div "Wow Internet Labz Private Limited" at bounding box center [423, 10] width 44 height 6
copy div "Wow Internet Labz Private Limited"
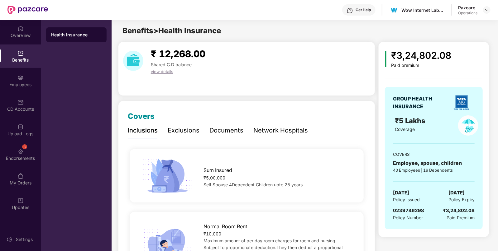
click at [491, 9] on header "Get Help Wow Internet Labz Private Limited Pazcare Operations" at bounding box center [249, 10] width 498 height 20
click at [488, 9] on img at bounding box center [486, 9] width 5 height 5
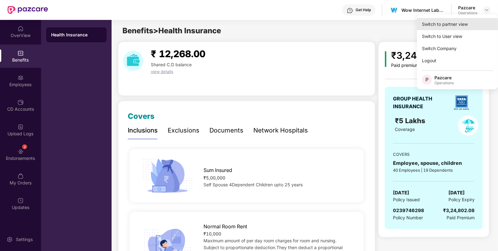
click at [444, 22] on div "Switch to partner view" at bounding box center [457, 24] width 81 height 12
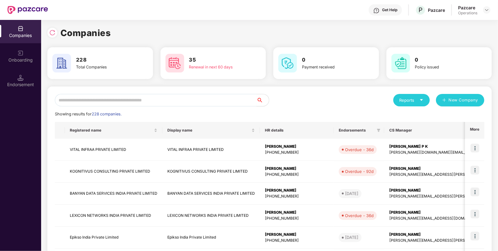
paste input "**********"
click at [146, 99] on input "**********" at bounding box center [156, 100] width 202 height 12
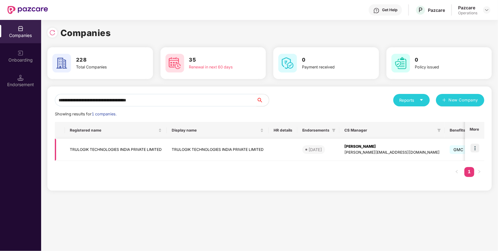
type input "**********"
click at [477, 147] on img at bounding box center [474, 148] width 9 height 9
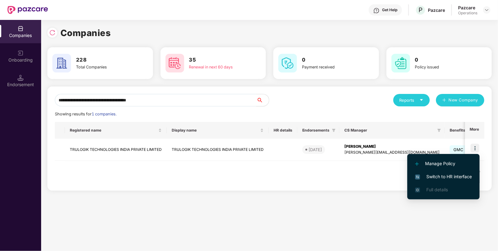
click at [430, 178] on span "Switch to HR interface" at bounding box center [443, 177] width 57 height 7
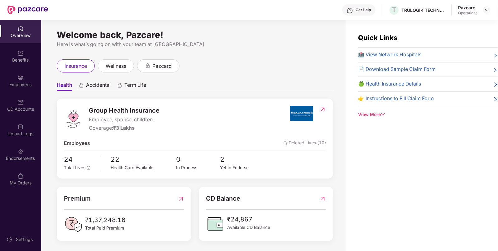
click at [10, 153] on div "Endorsements" at bounding box center [20, 154] width 41 height 23
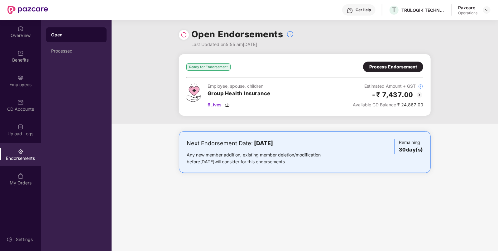
click at [420, 92] on img at bounding box center [419, 94] width 7 height 7
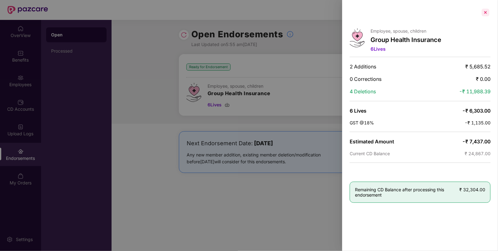
click at [486, 14] on div at bounding box center [485, 12] width 10 height 10
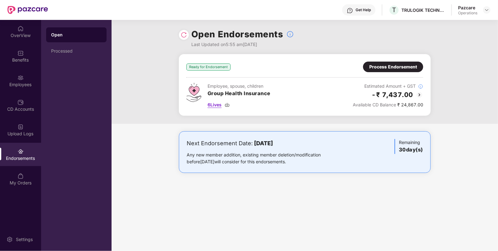
click at [229, 106] on img at bounding box center [227, 105] width 5 height 5
